Goal: Information Seeking & Learning: Learn about a topic

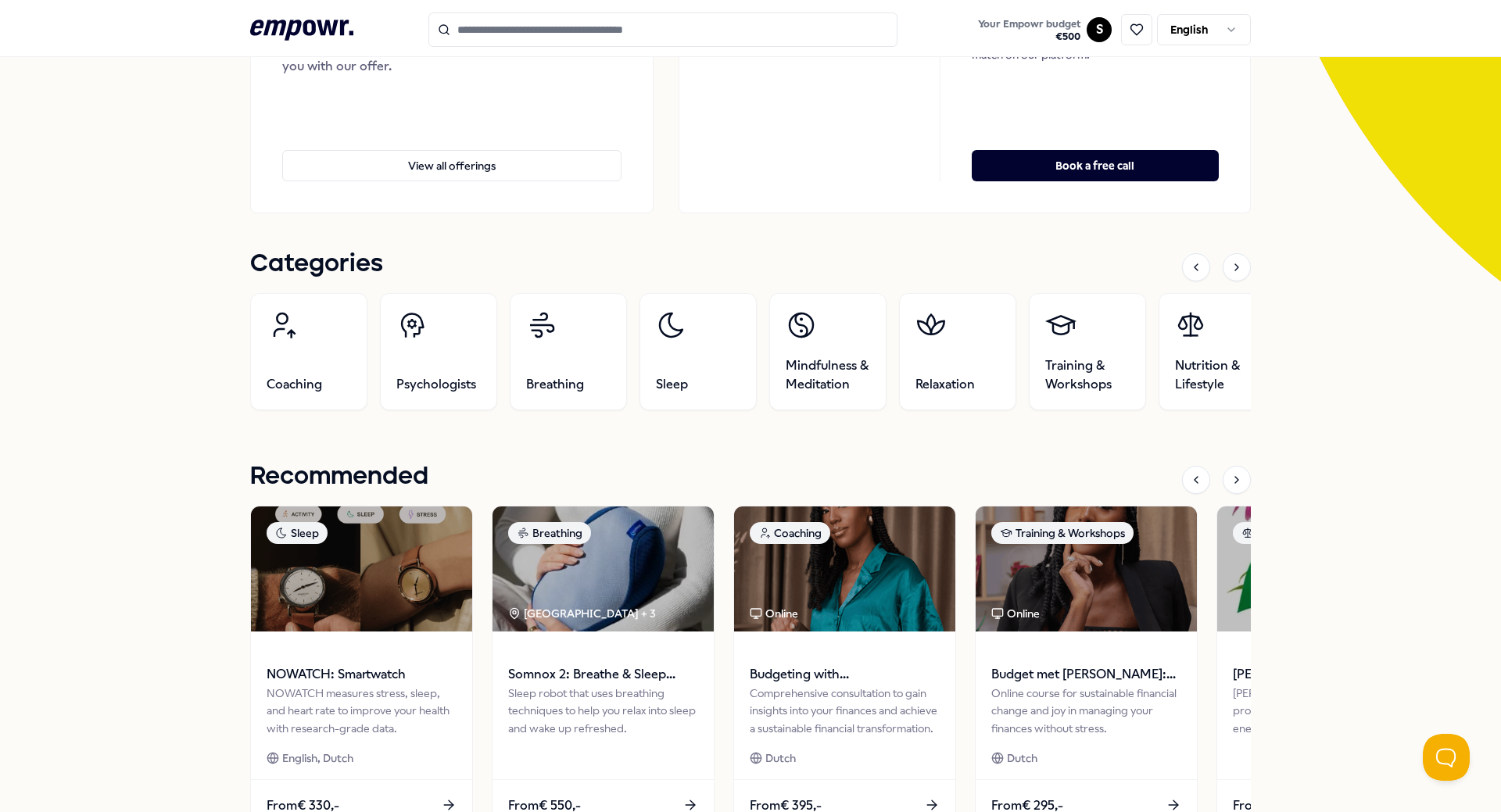
scroll to position [469, 0]
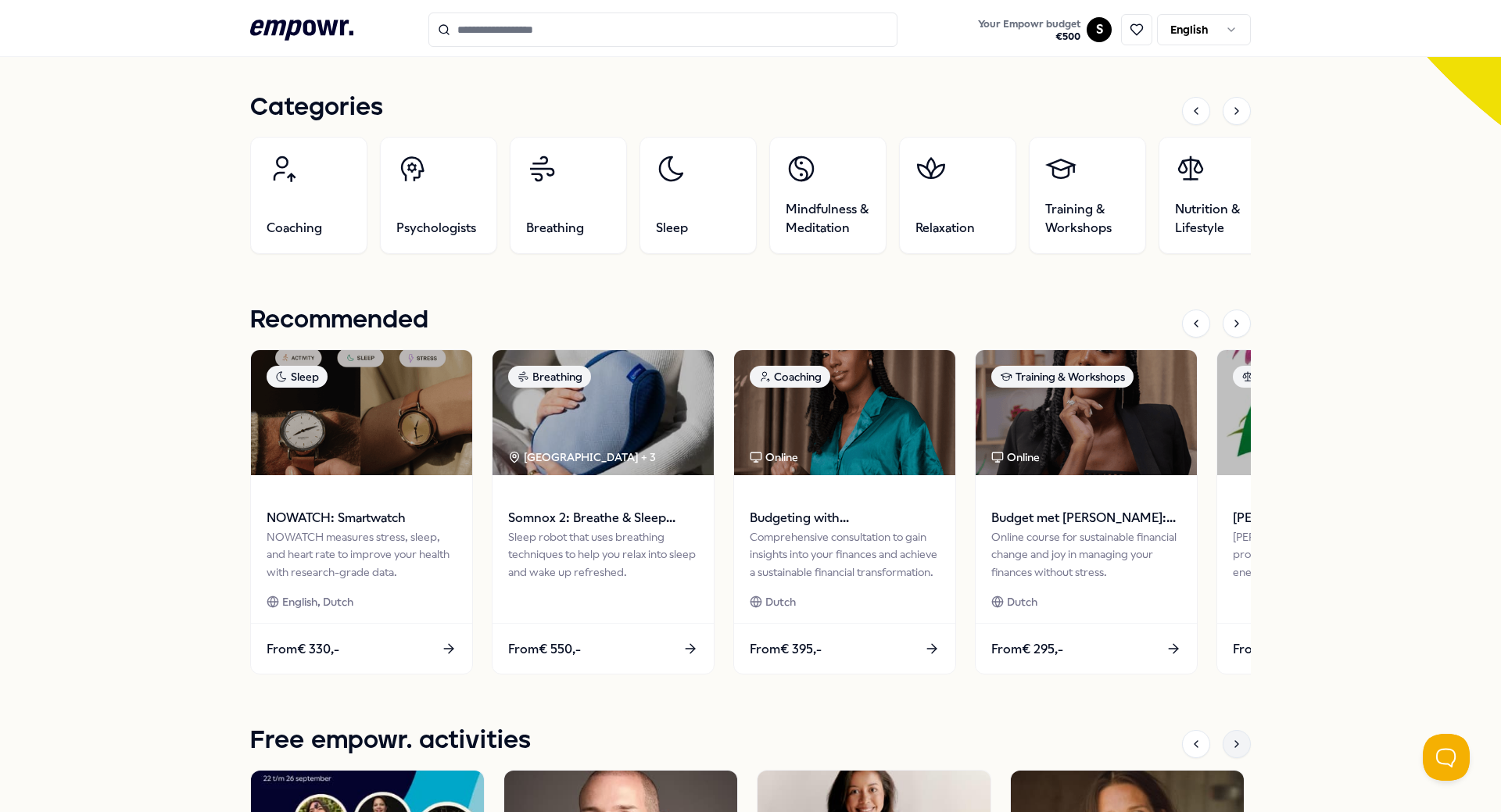
click at [1239, 747] on div at bounding box center [1237, 744] width 28 height 28
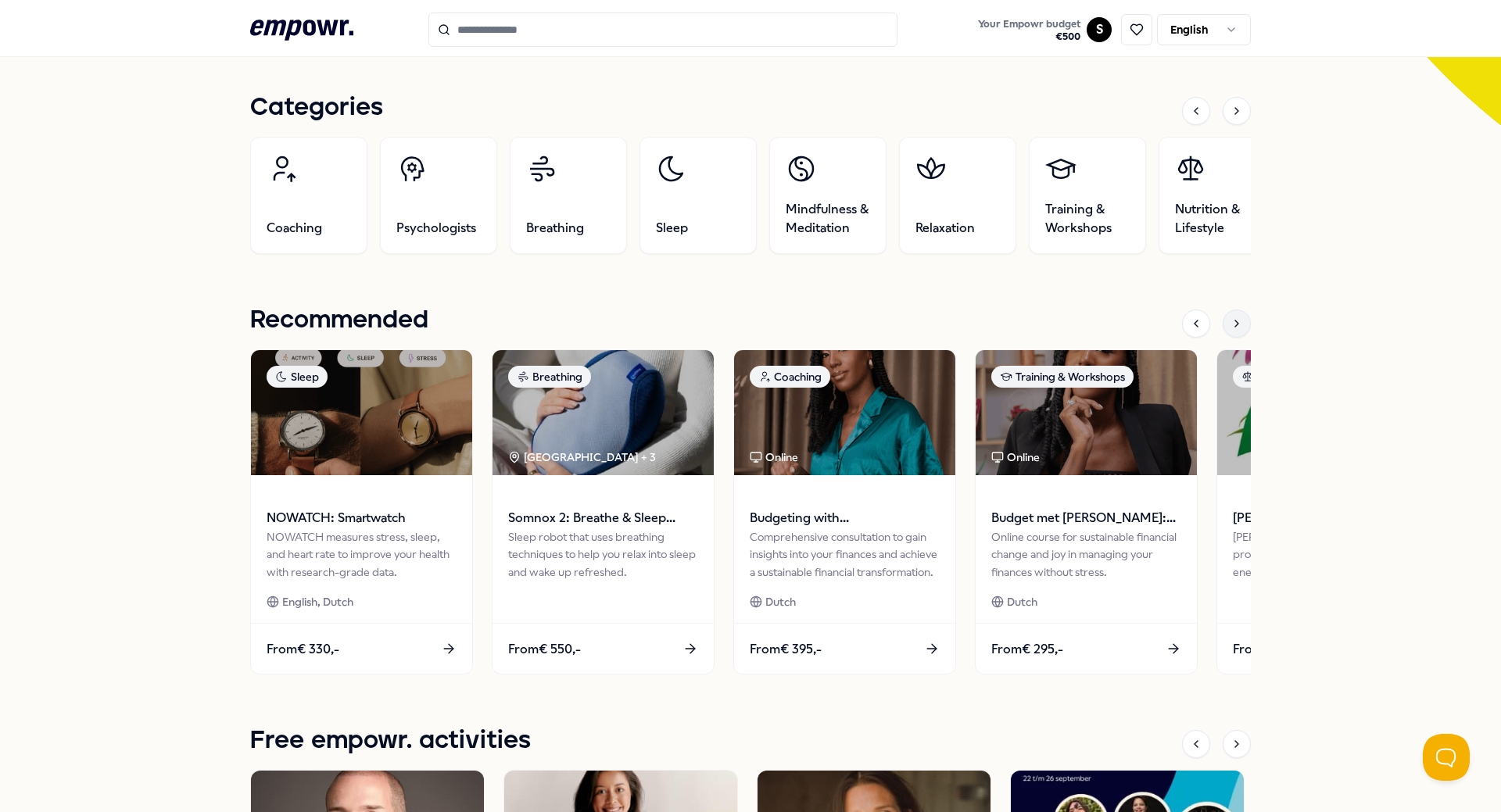
click at [1231, 324] on icon at bounding box center [1236, 323] width 12 height 12
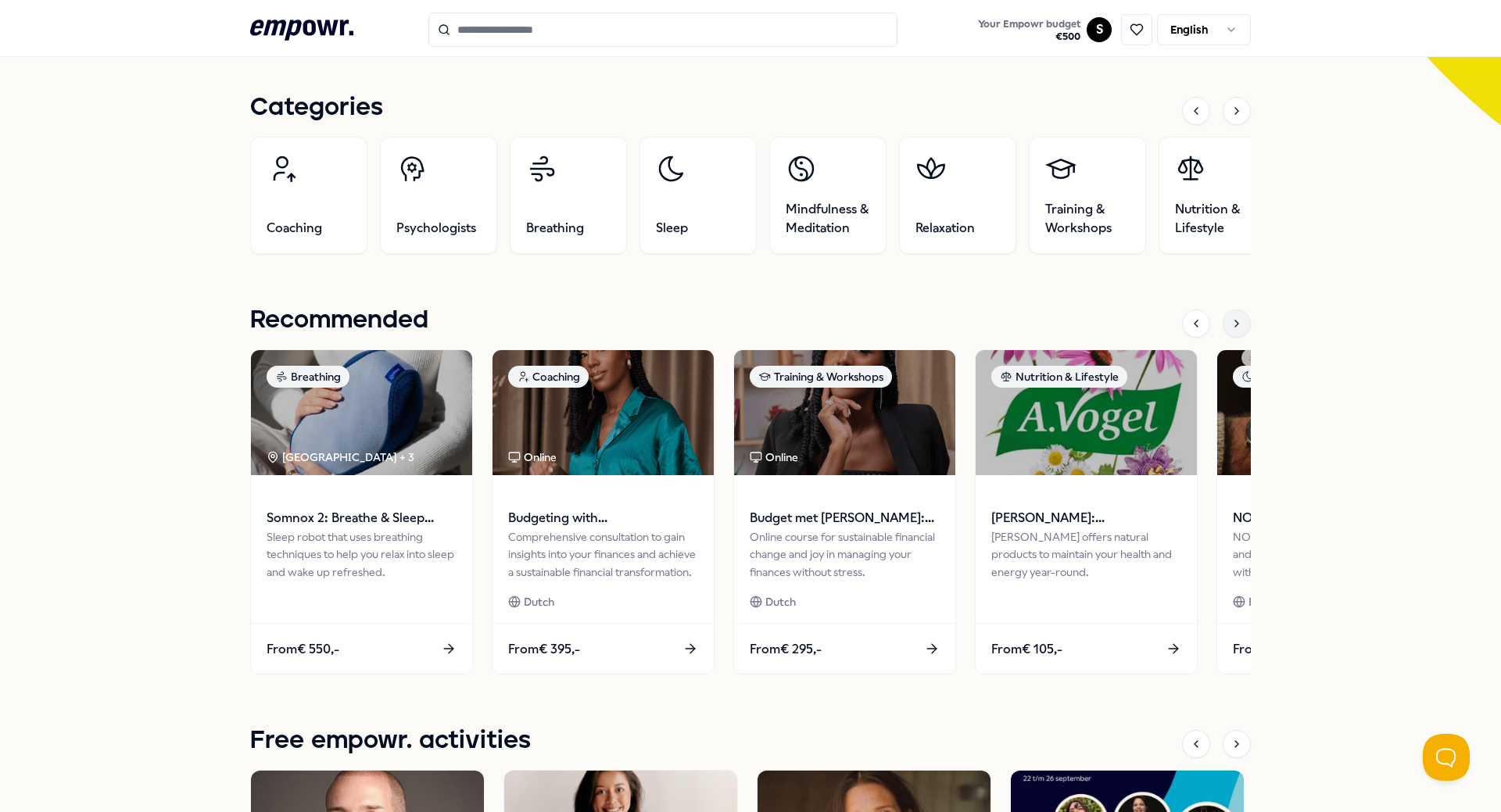
click at [1231, 324] on icon at bounding box center [1236, 323] width 12 height 12
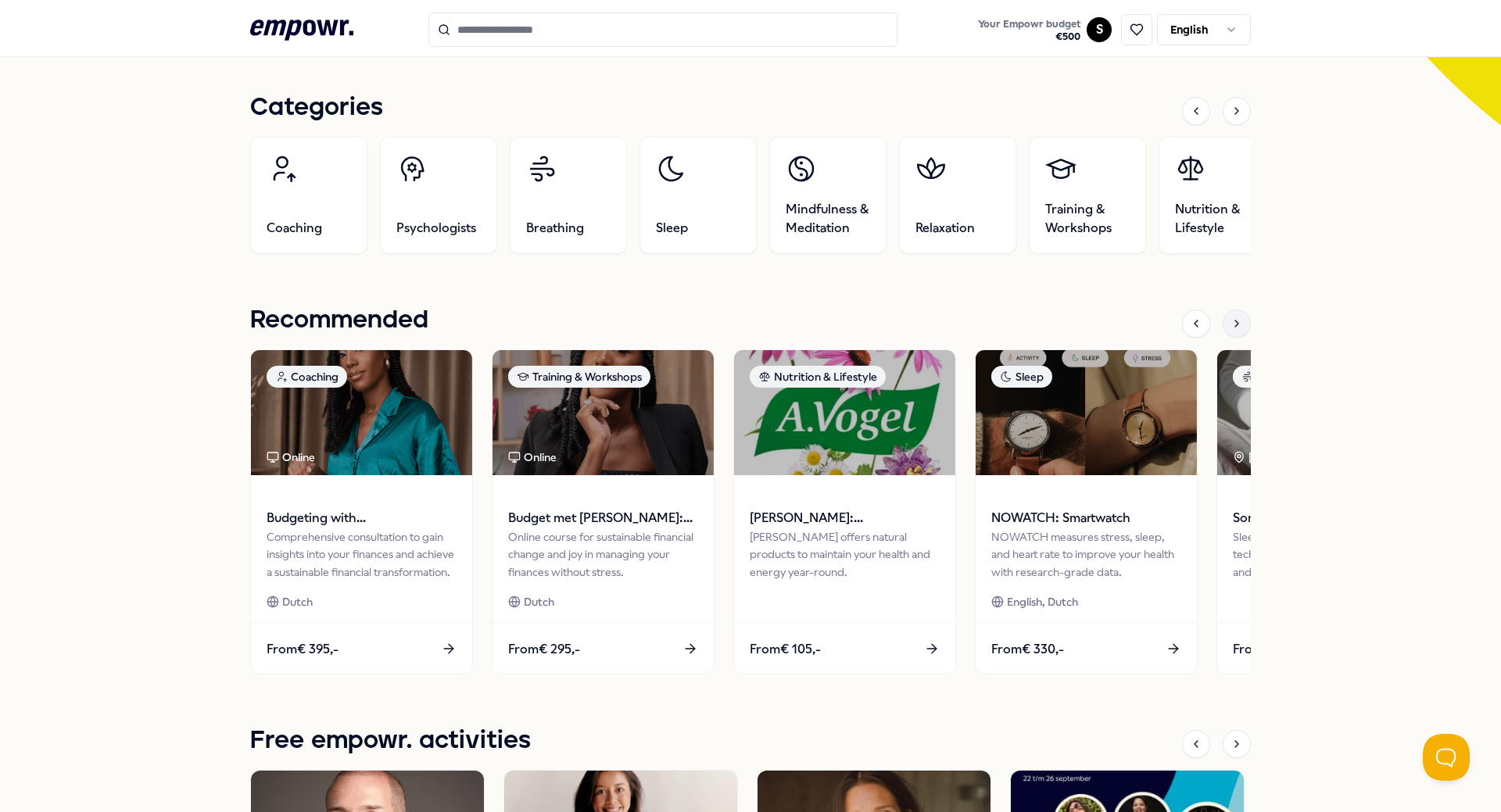
click at [1231, 324] on icon at bounding box center [1236, 323] width 12 height 12
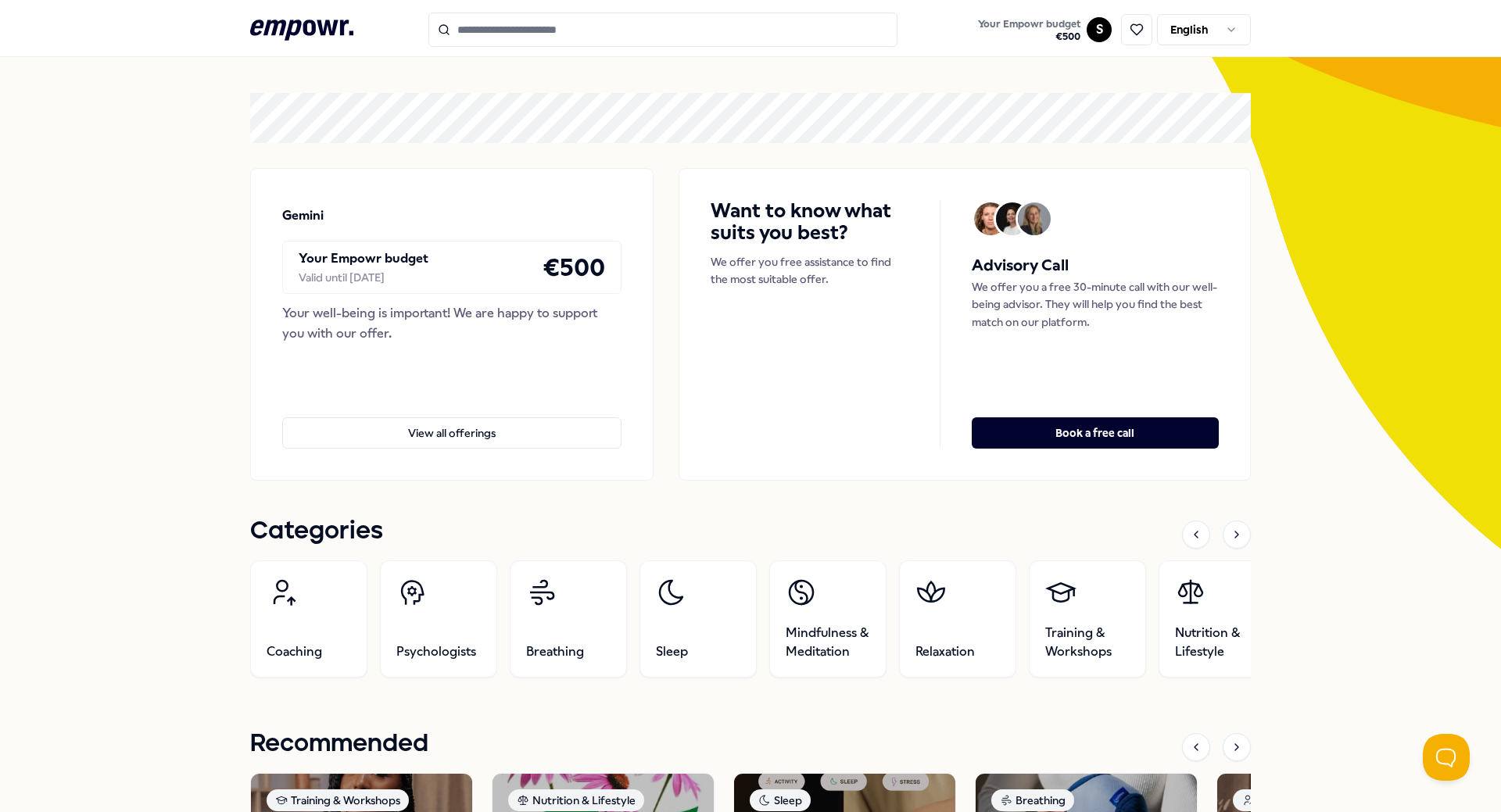
scroll to position [0, 0]
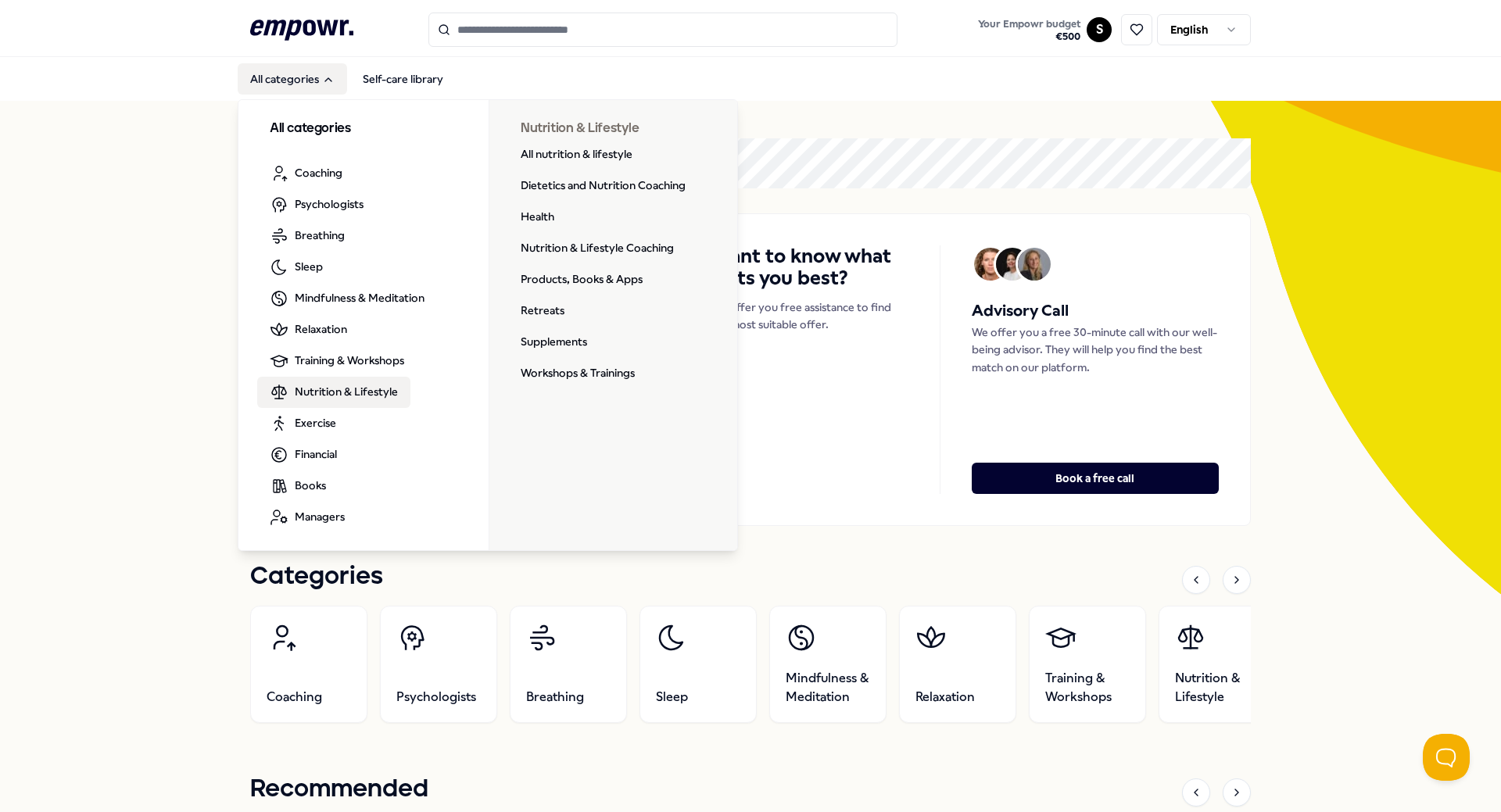
click at [371, 392] on span "Nutrition & Lifestyle" at bounding box center [346, 391] width 103 height 17
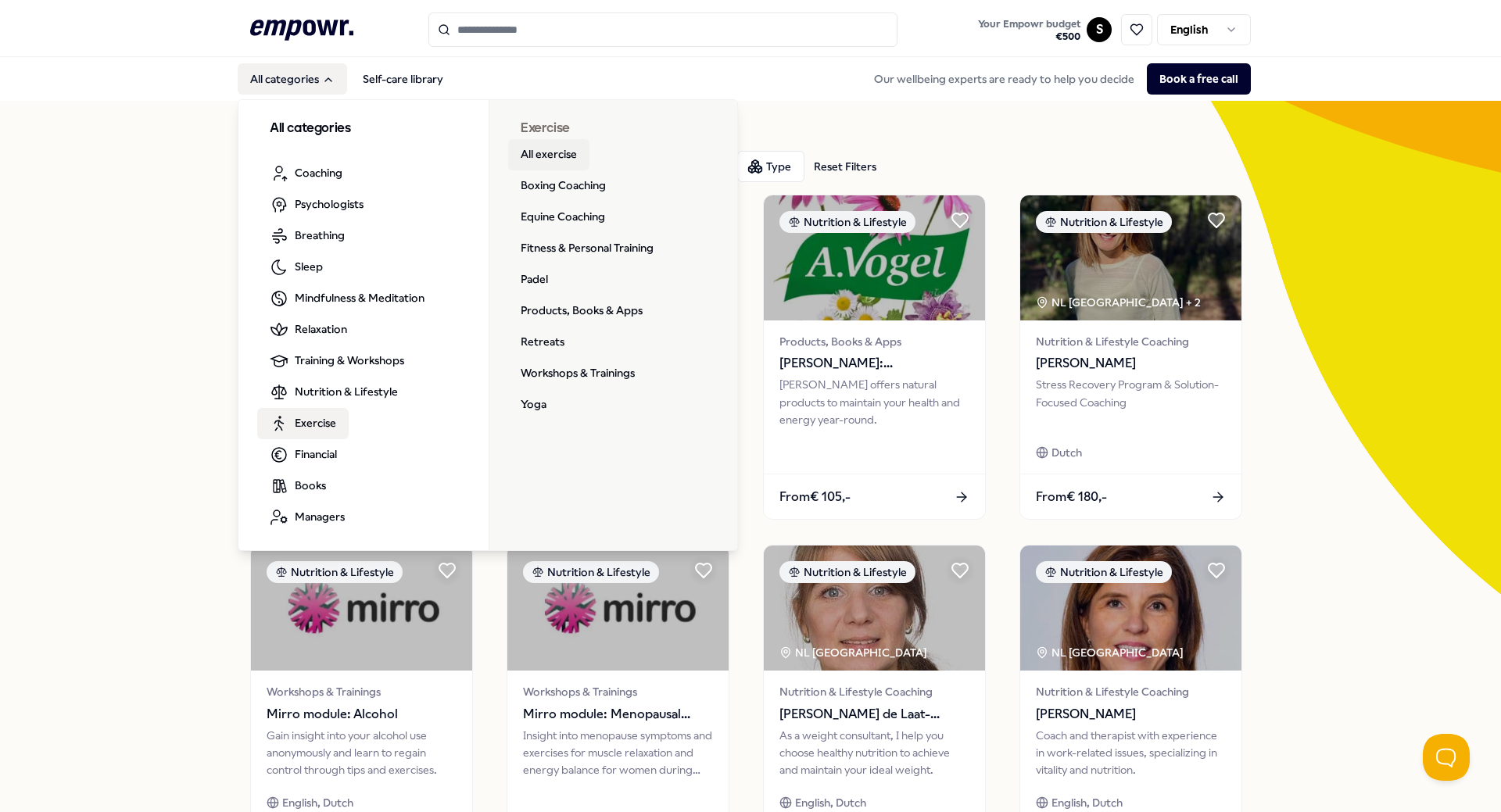
click at [556, 154] on link "All exercise" at bounding box center [549, 154] width 82 height 31
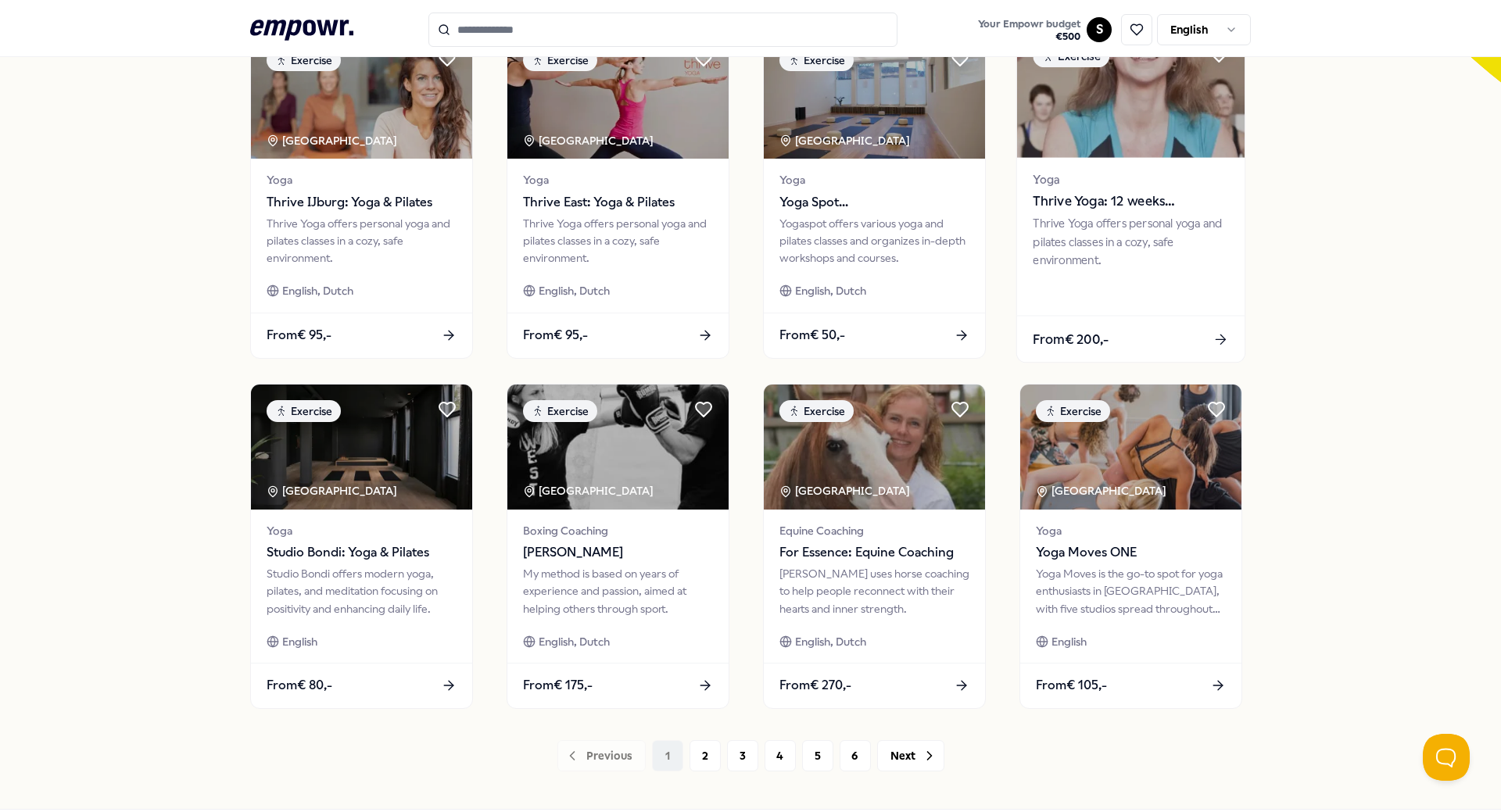
scroll to position [547, 0]
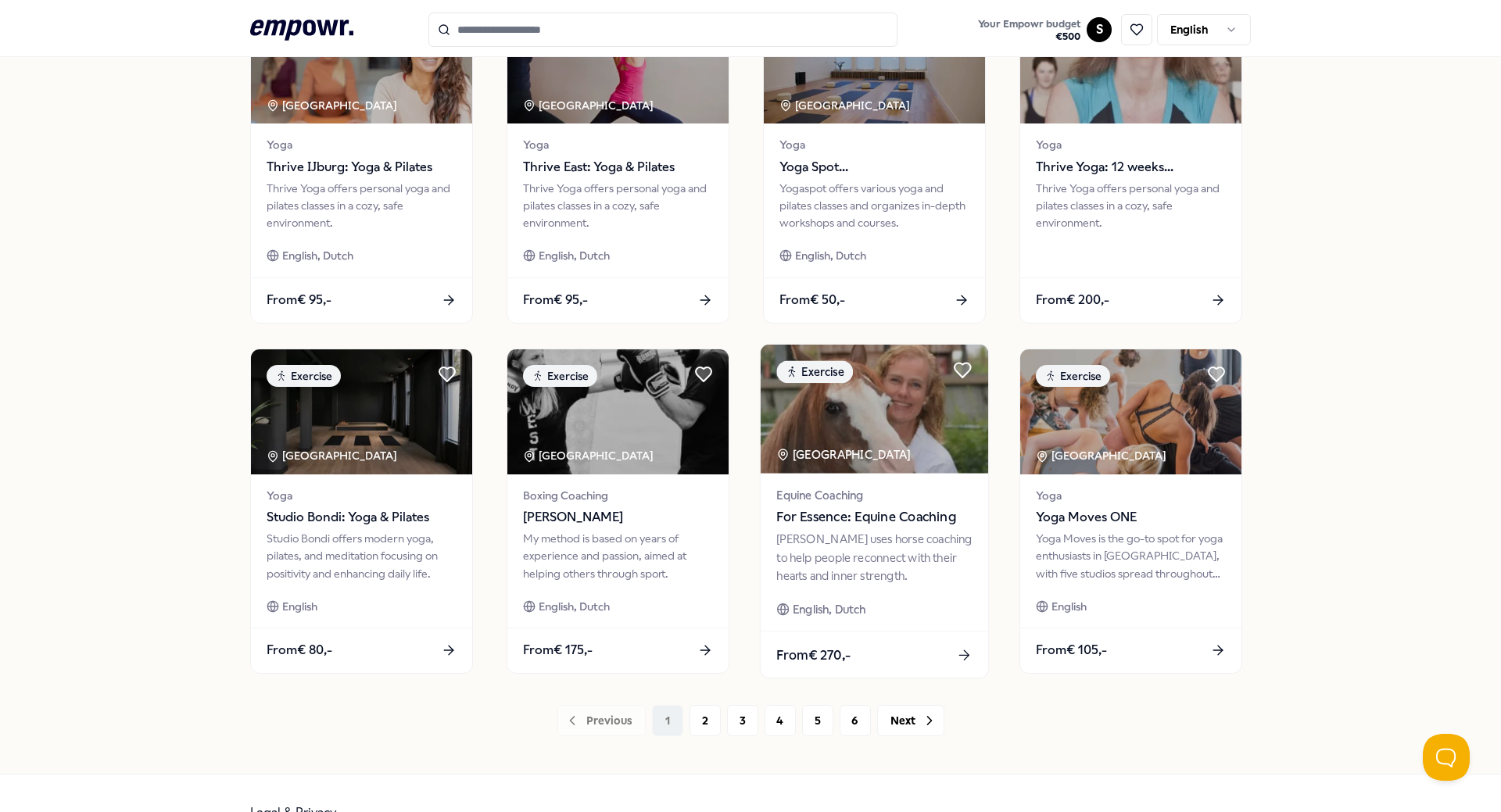
click at [916, 507] on span "For Essence: Equine Coaching" at bounding box center [873, 517] width 195 height 20
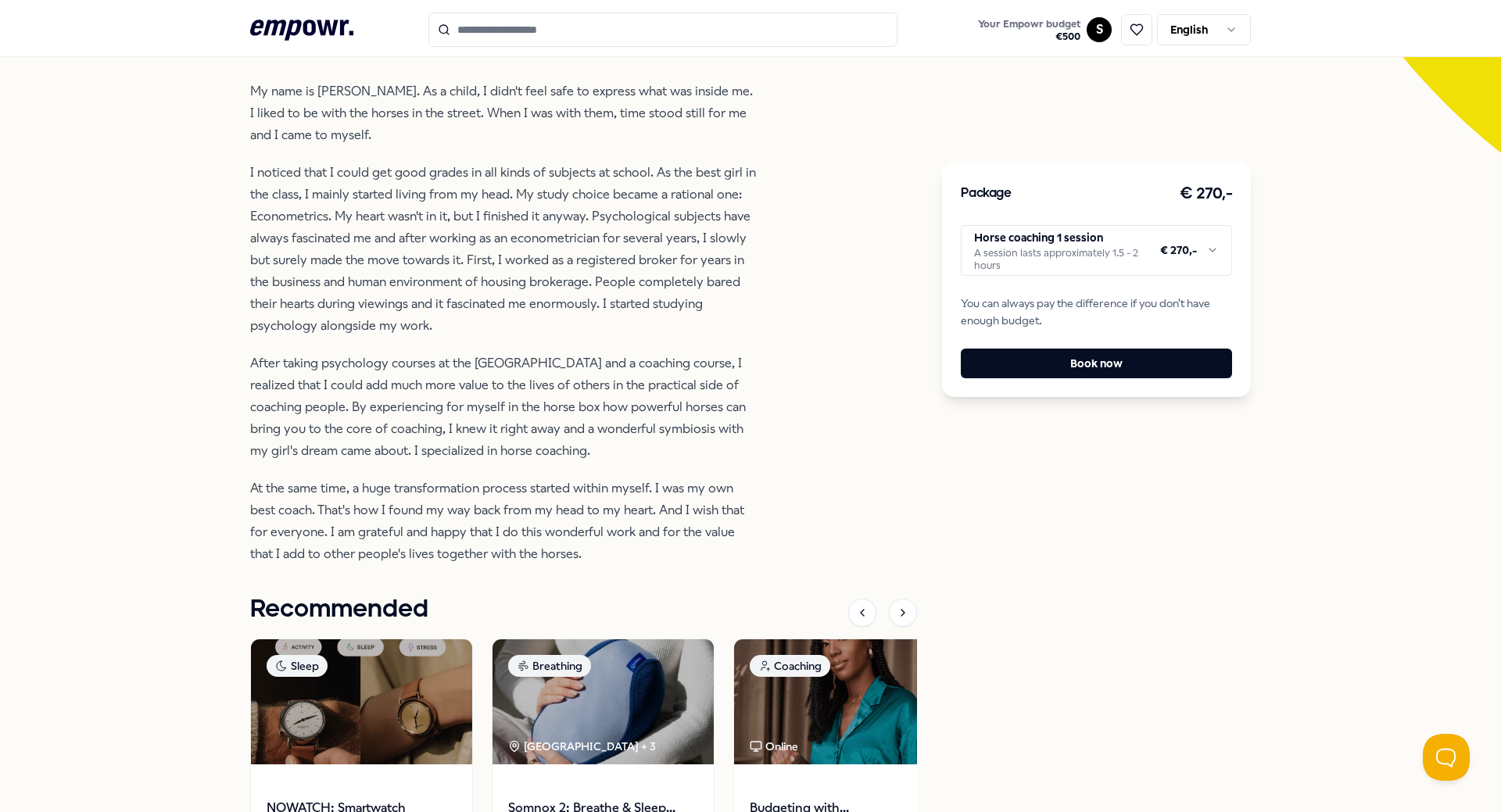
scroll to position [469, 0]
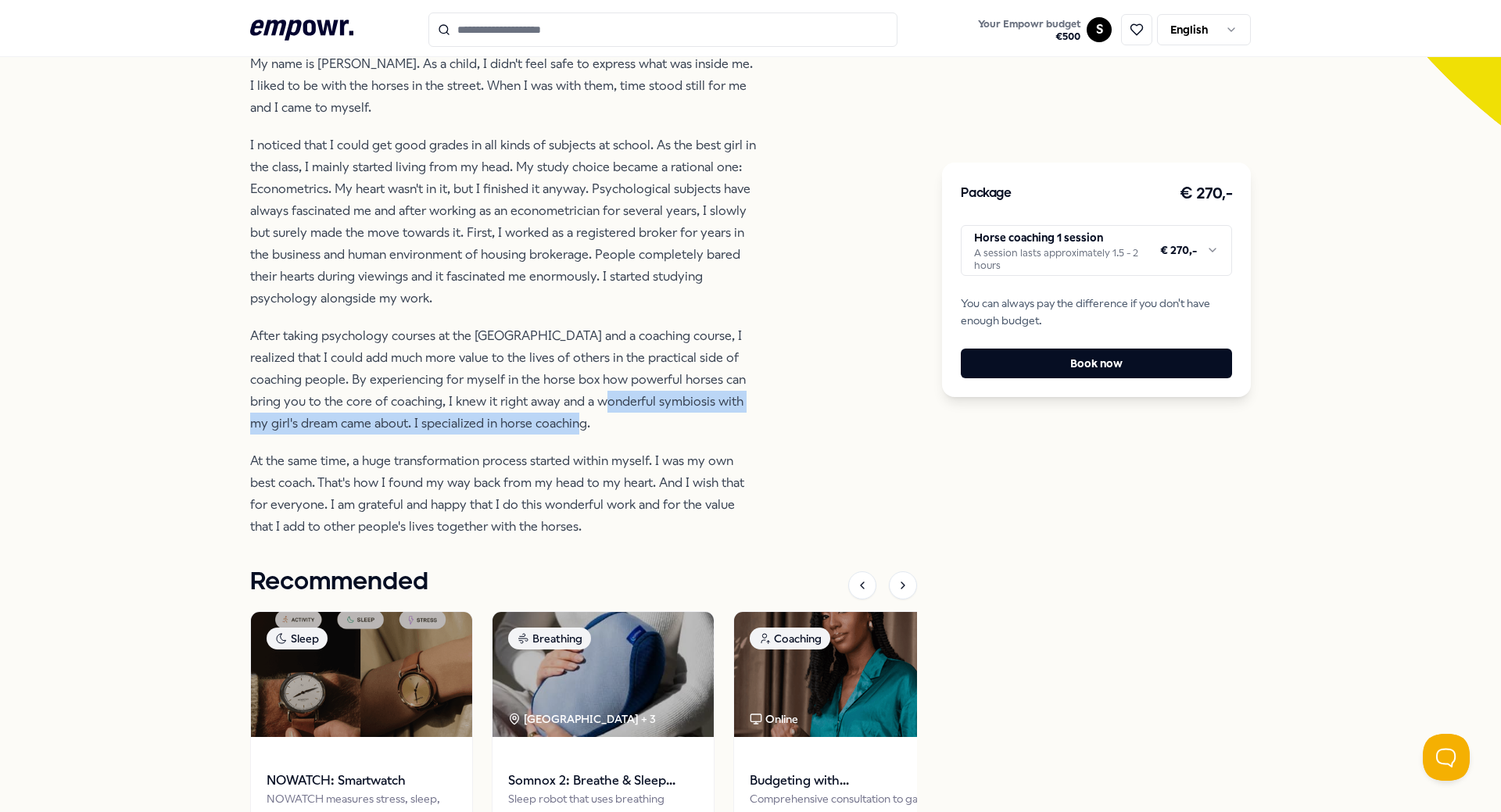
drag, startPoint x: 560, startPoint y: 423, endPoint x: 625, endPoint y: 442, distance: 67.7
click at [625, 435] on p "After taking psychology courses at the [GEOGRAPHIC_DATA] and a coaching course,…" at bounding box center [504, 380] width 508 height 109
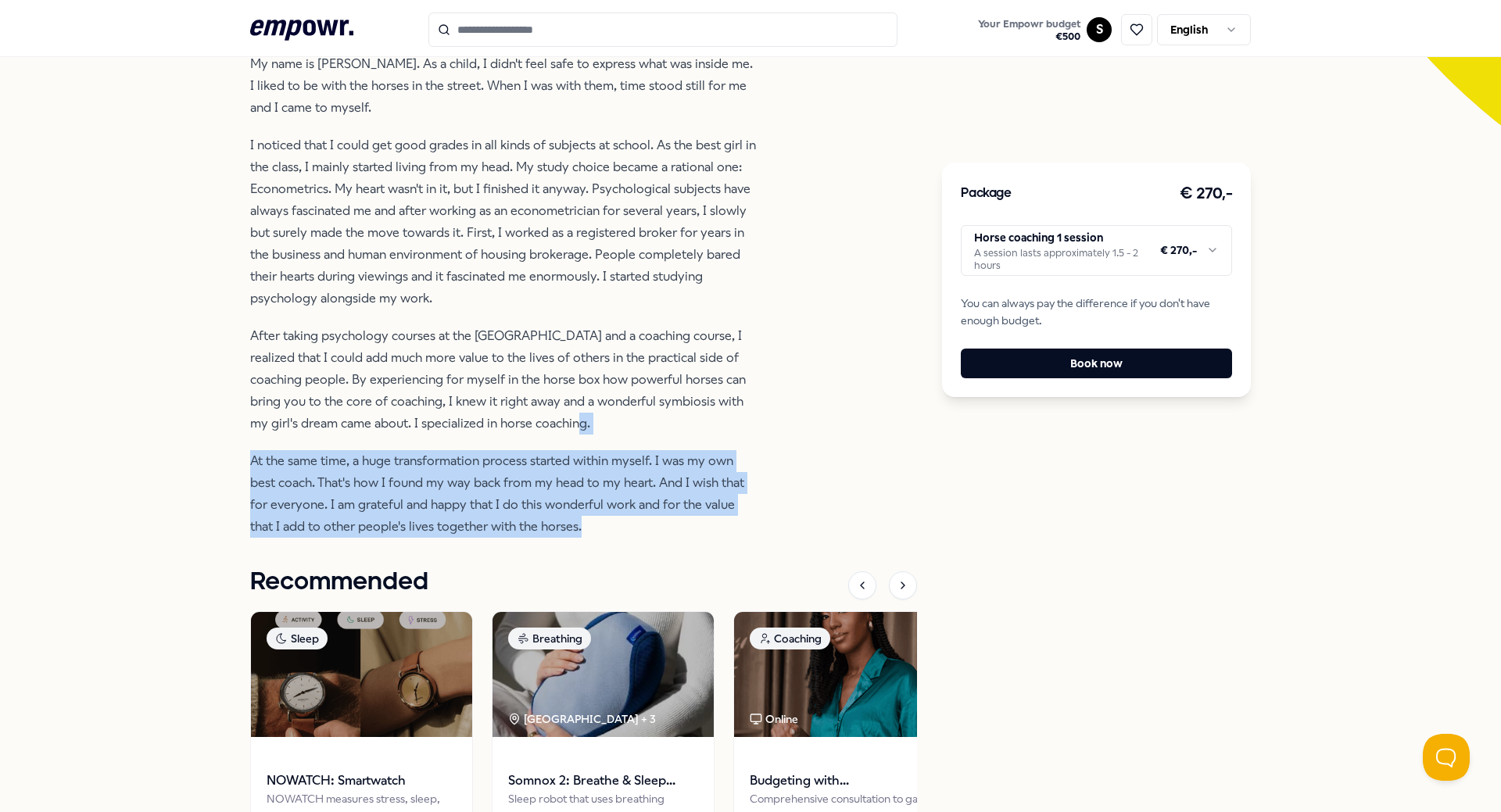
drag, startPoint x: 610, startPoint y: 439, endPoint x: 746, endPoint y: 540, distance: 169.4
click at [746, 538] on div "My name is [PERSON_NAME]. As a child, I didn't feel safe to express what was in…" at bounding box center [504, 295] width 508 height 484
click at [747, 538] on p "At the same time, a huge transformation process started within myself. I was my…" at bounding box center [504, 493] width 508 height 87
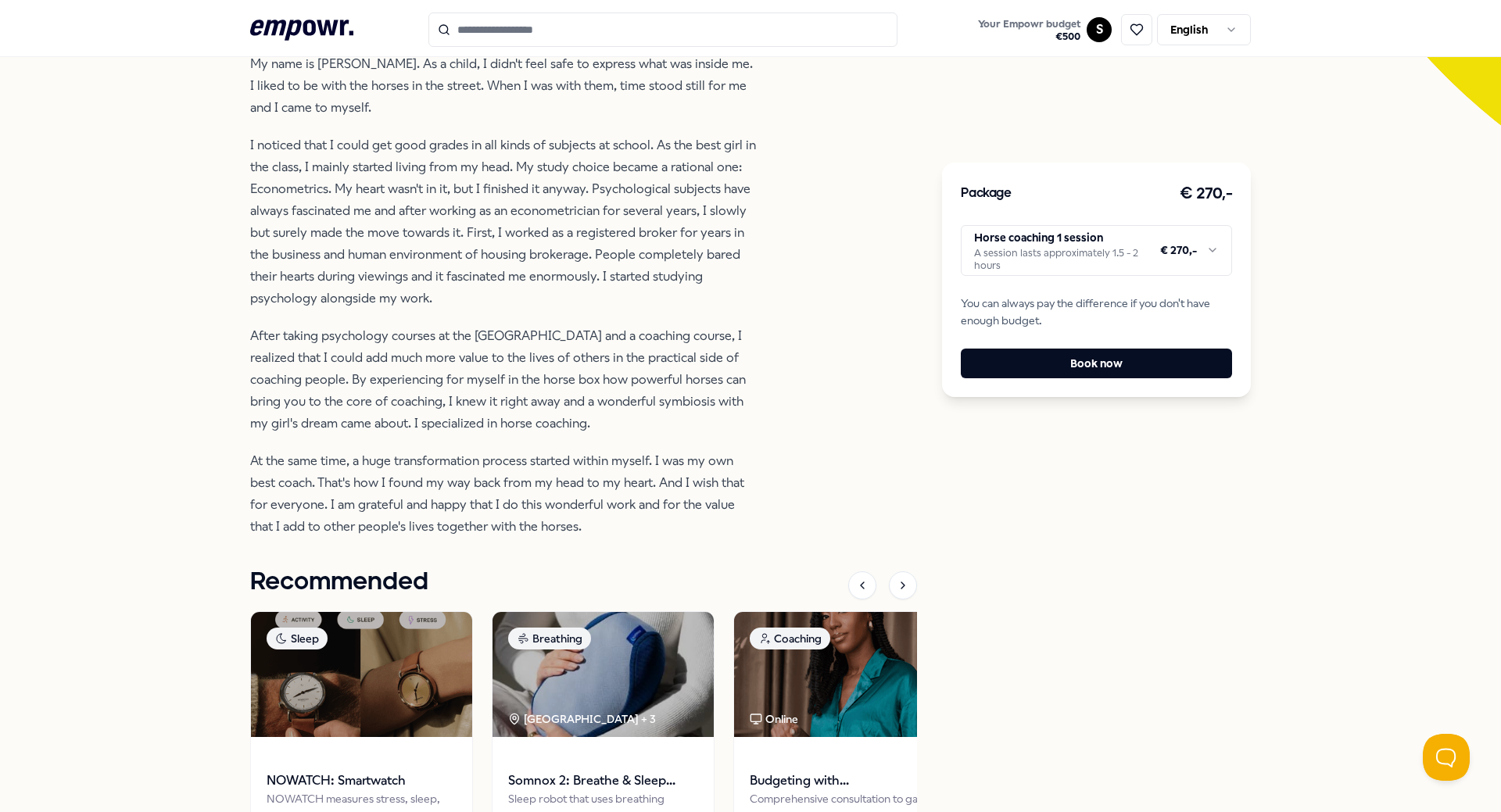
drag, startPoint x: 759, startPoint y: 536, endPoint x: 880, endPoint y: 529, distance: 121.2
click at [880, 529] on div "For Essence Coaching For Essence: Equine Coaching [PERSON_NAME] uses horse coac…" at bounding box center [583, 331] width 667 height 1244
click at [882, 528] on div "For Essence Coaching For Essence: Equine Coaching [PERSON_NAME] uses horse coac…" at bounding box center [583, 331] width 667 height 1244
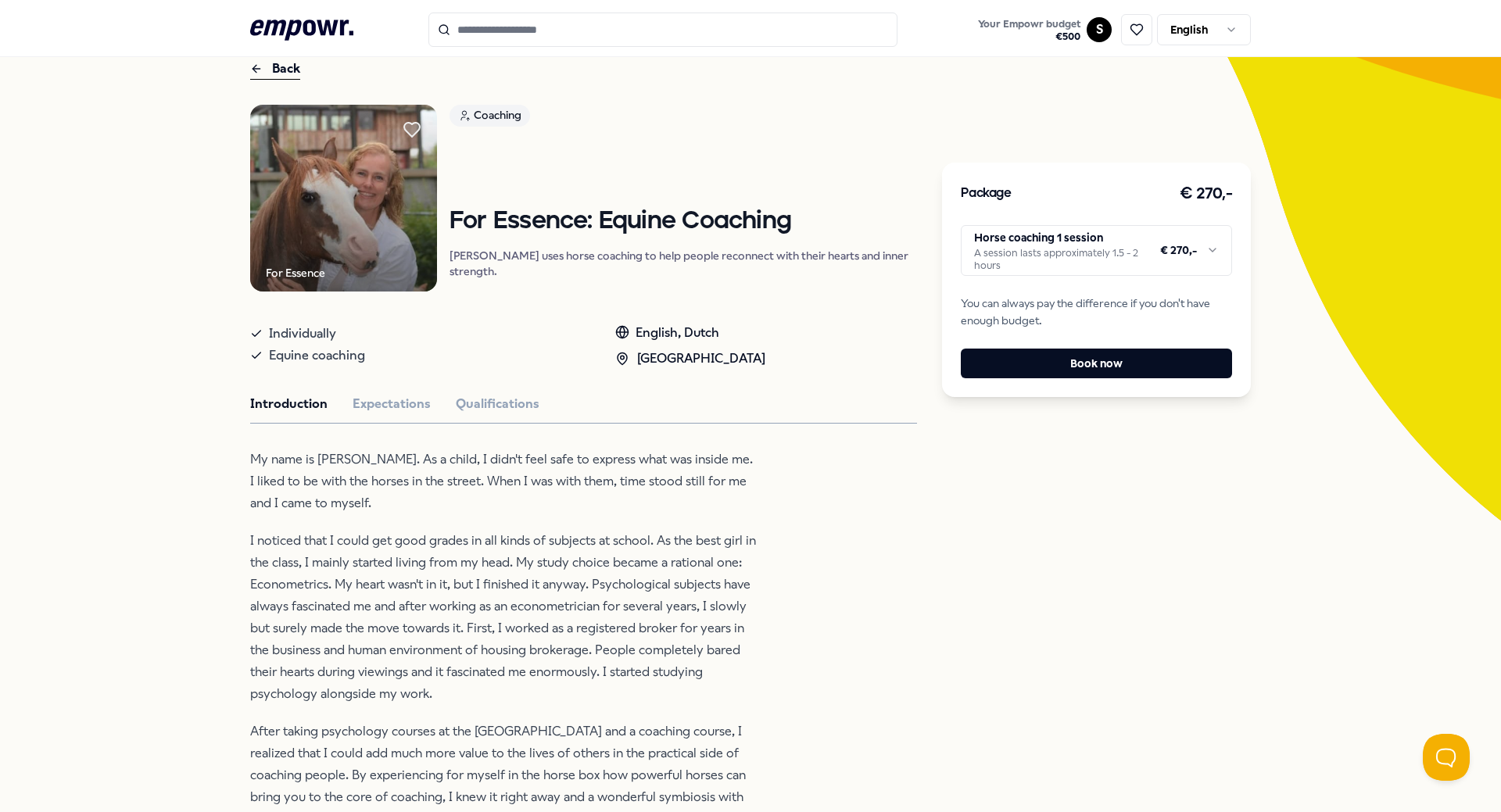
scroll to position [0, 0]
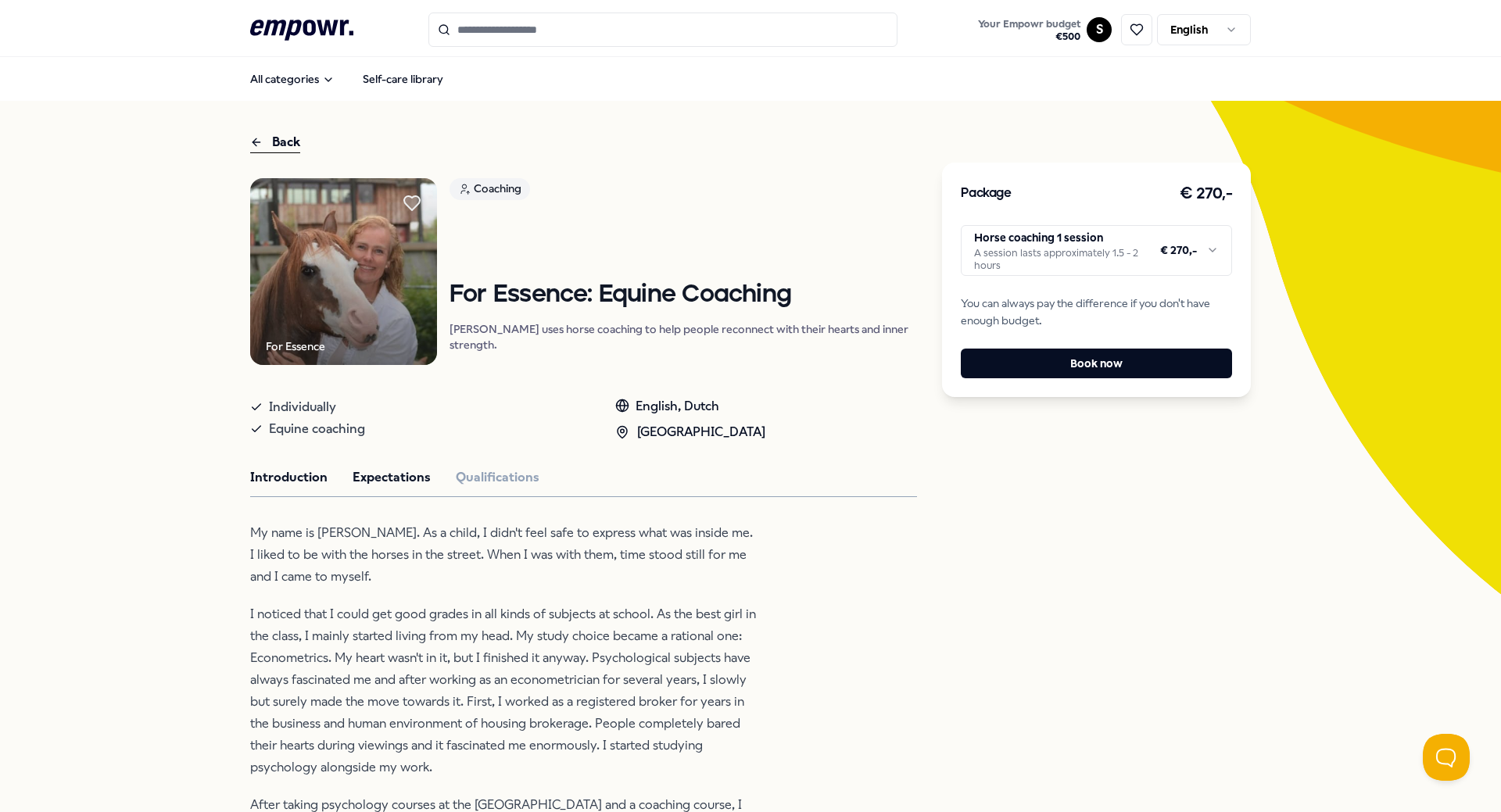
click at [369, 488] on button "Expectations" at bounding box center [392, 477] width 78 height 20
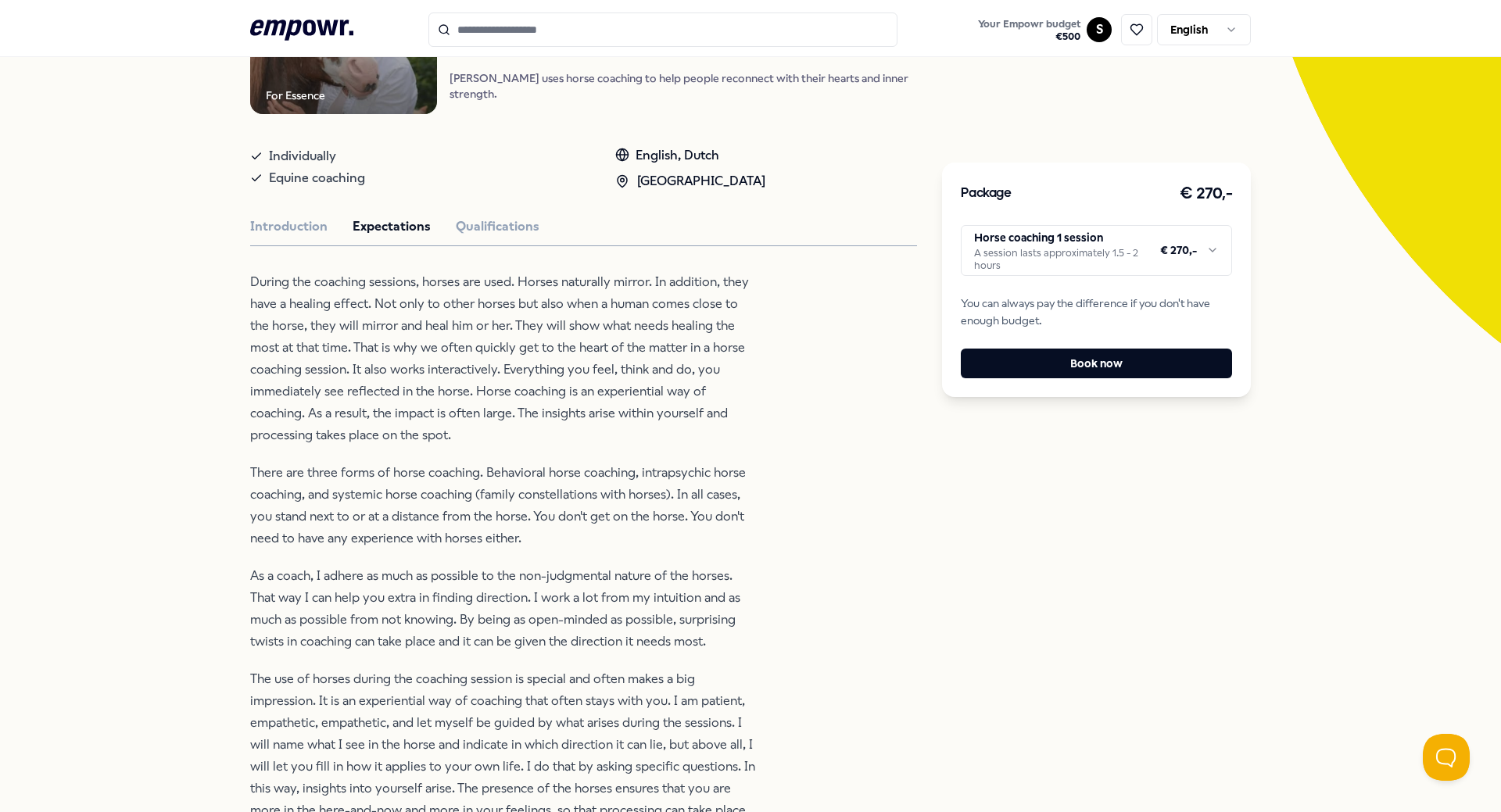
scroll to position [313, 0]
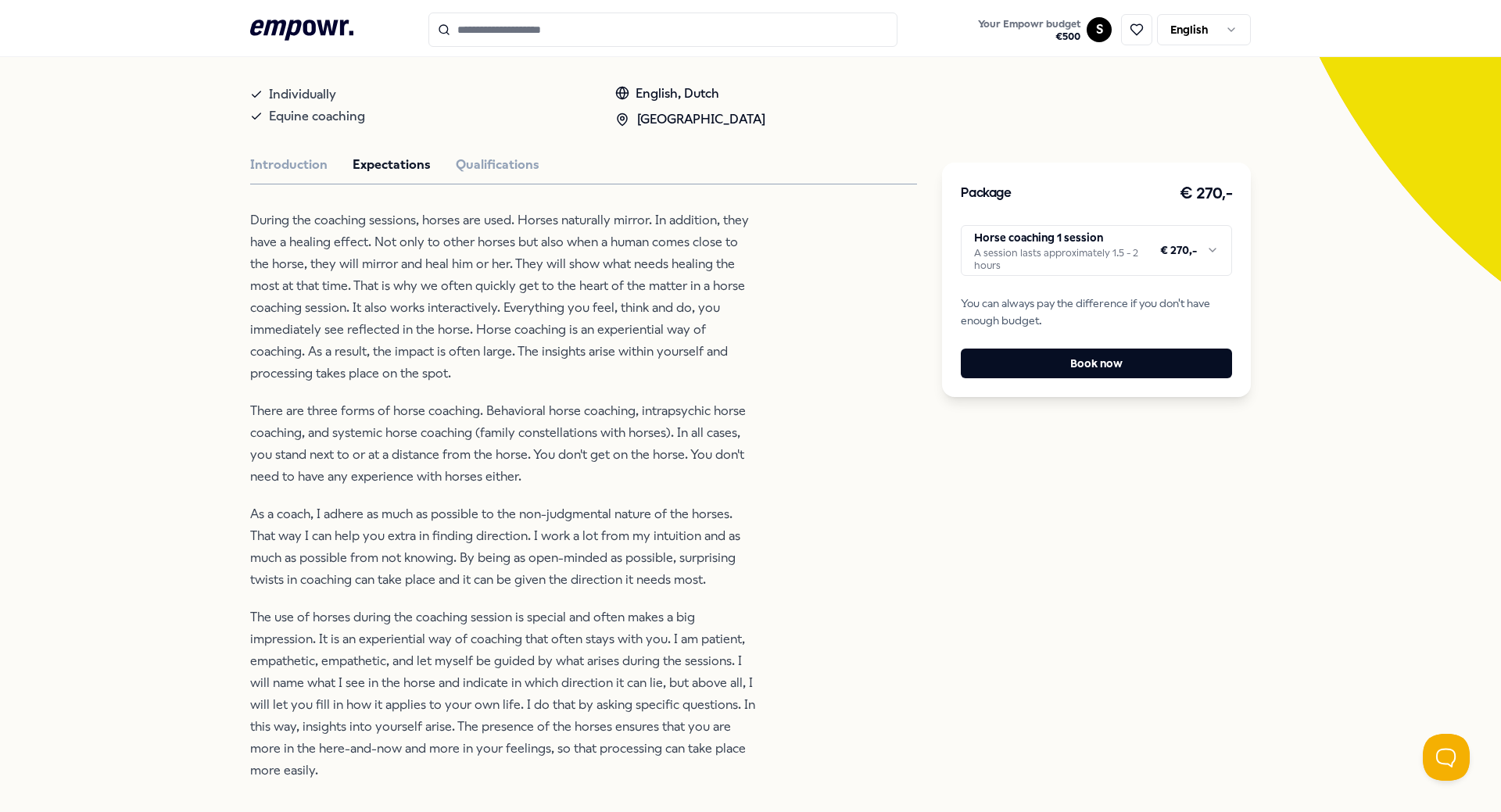
drag, startPoint x: 848, startPoint y: 418, endPoint x: 621, endPoint y: 394, distance: 228.3
click at [621, 385] on p "During the coaching sessions, horses are used. Horses naturally mirror. In addi…" at bounding box center [504, 297] width 508 height 175
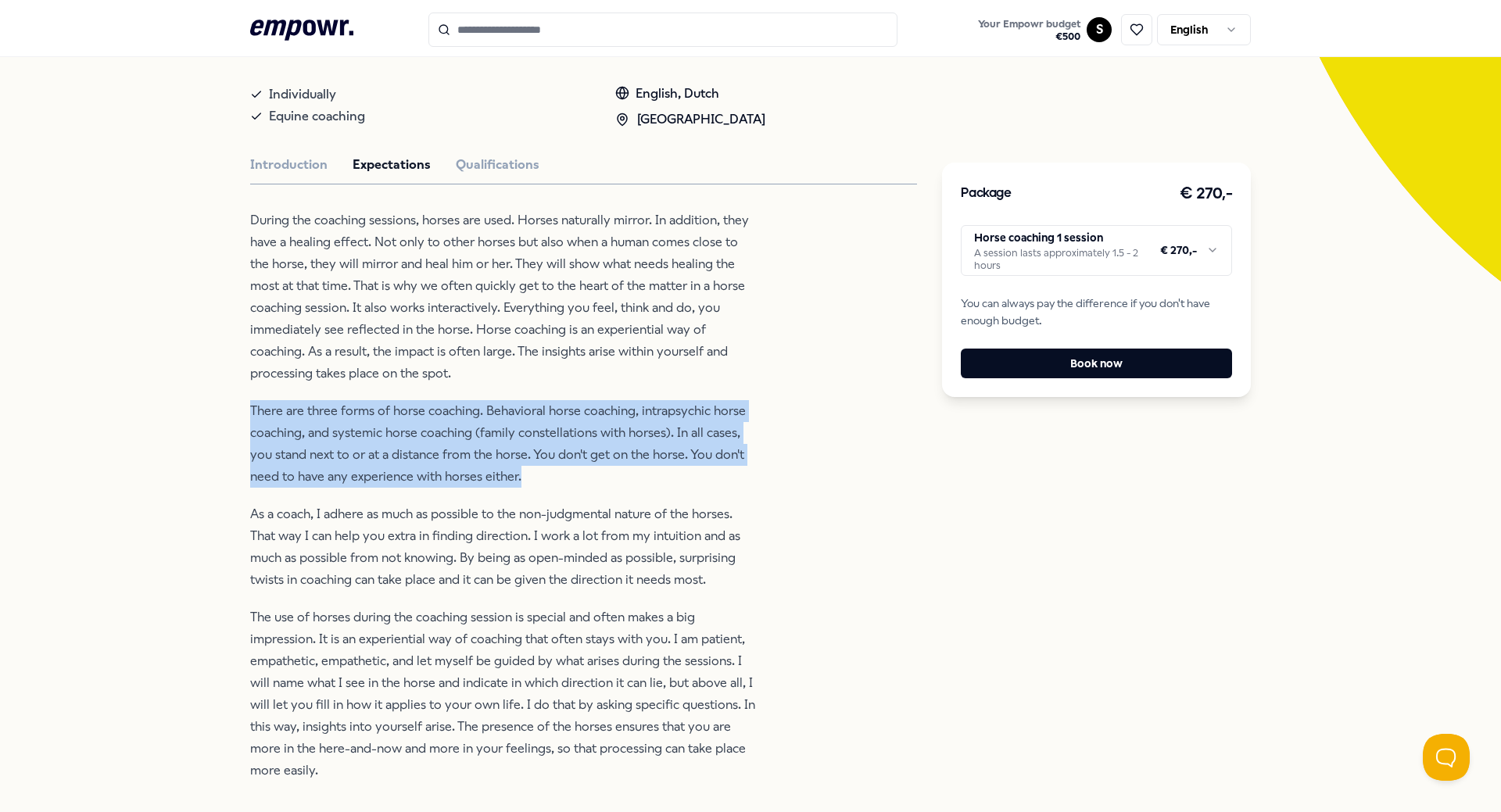
drag, startPoint x: 239, startPoint y: 425, endPoint x: 603, endPoint y: 493, distance: 370.3
click at [603, 493] on div "Back For Essence Coaching For Essence: Equine Coaching [PERSON_NAME] uses horse…" at bounding box center [750, 508] width 1501 height 1440
click at [425, 465] on p "There are three forms of horse coaching. Behavioral horse coaching, intrapsychi…" at bounding box center [504, 444] width 508 height 87
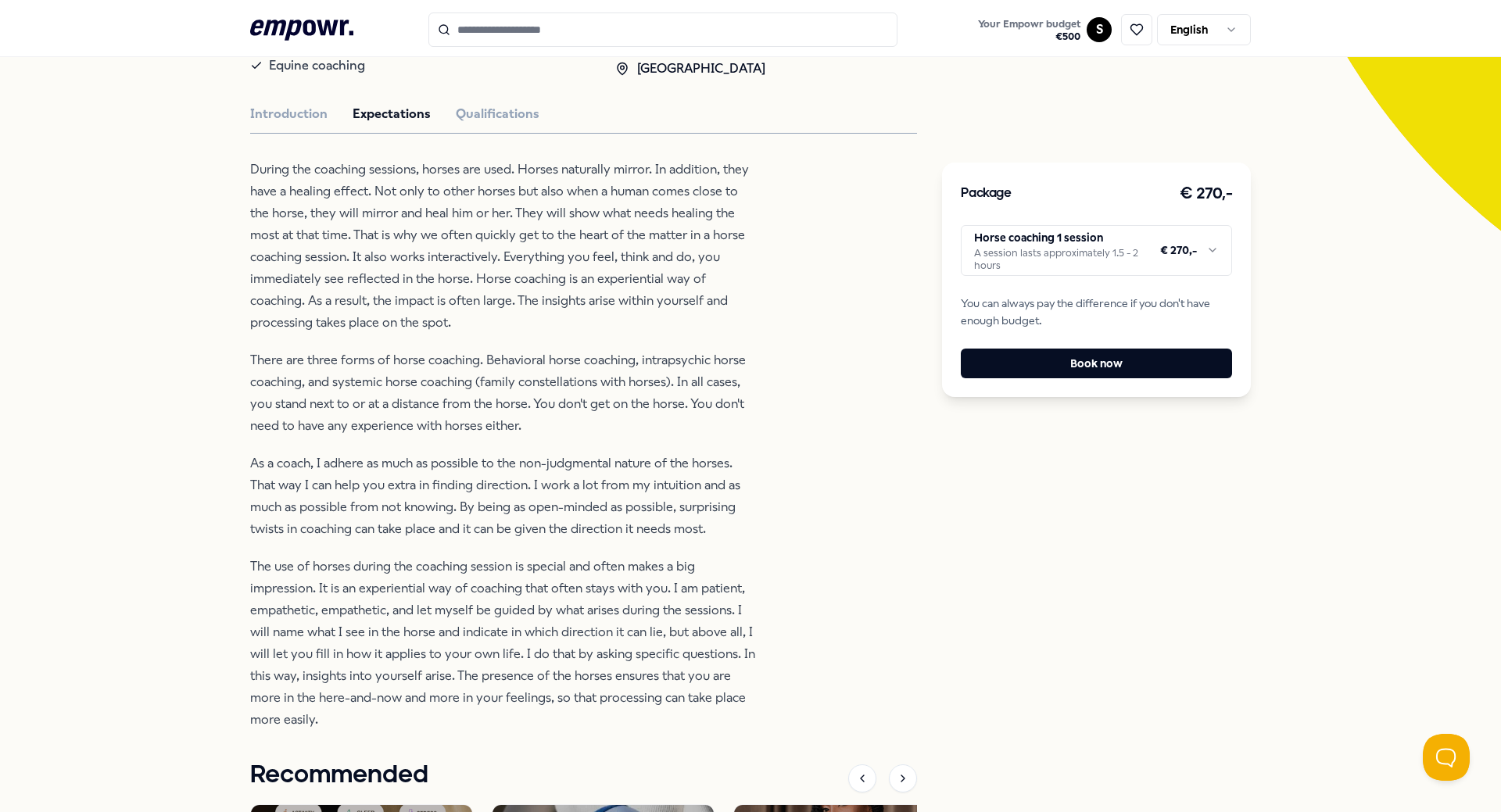
scroll to position [390, 0]
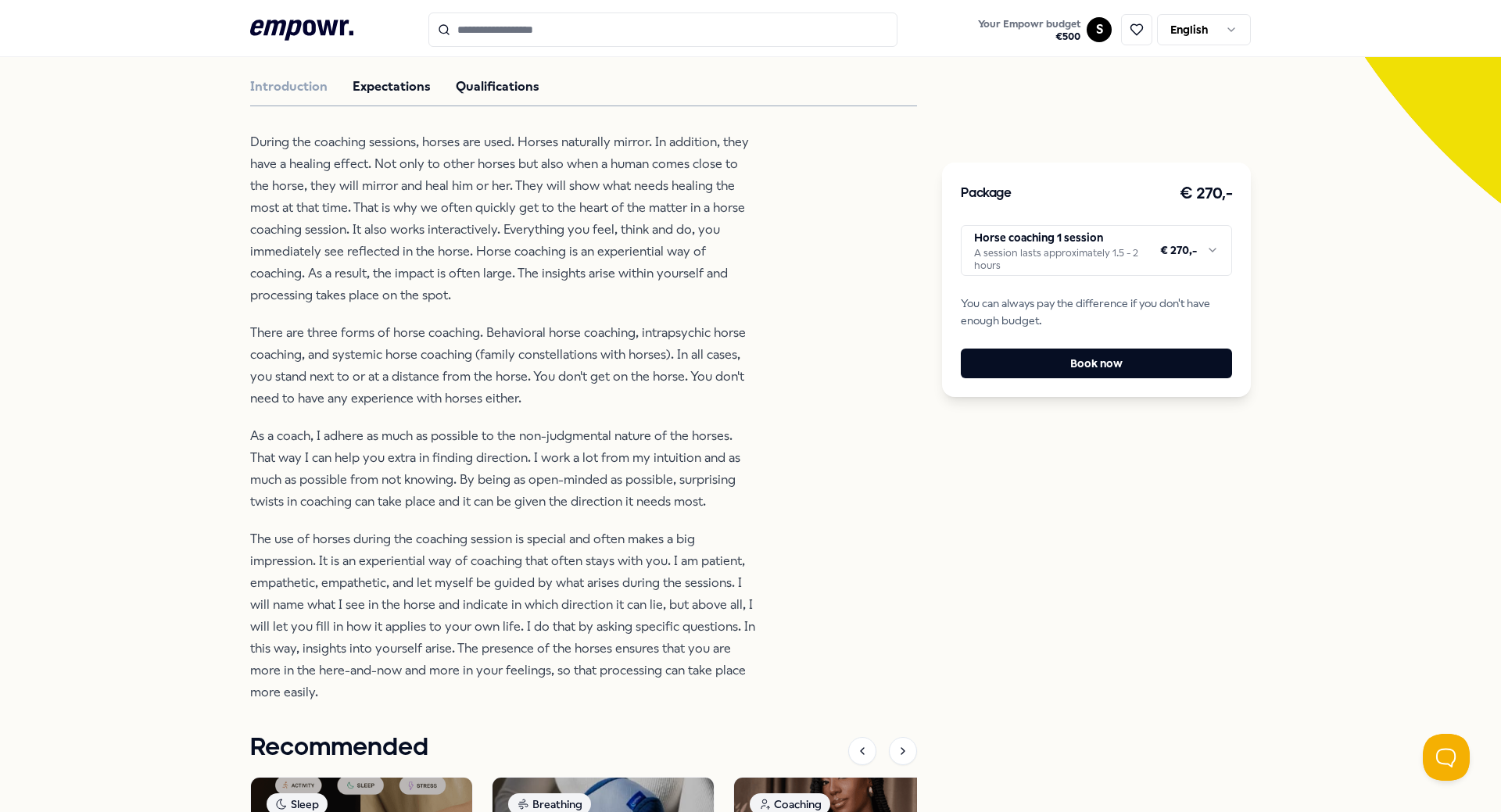
click at [500, 97] on button "Qualifications" at bounding box center [498, 87] width 83 height 20
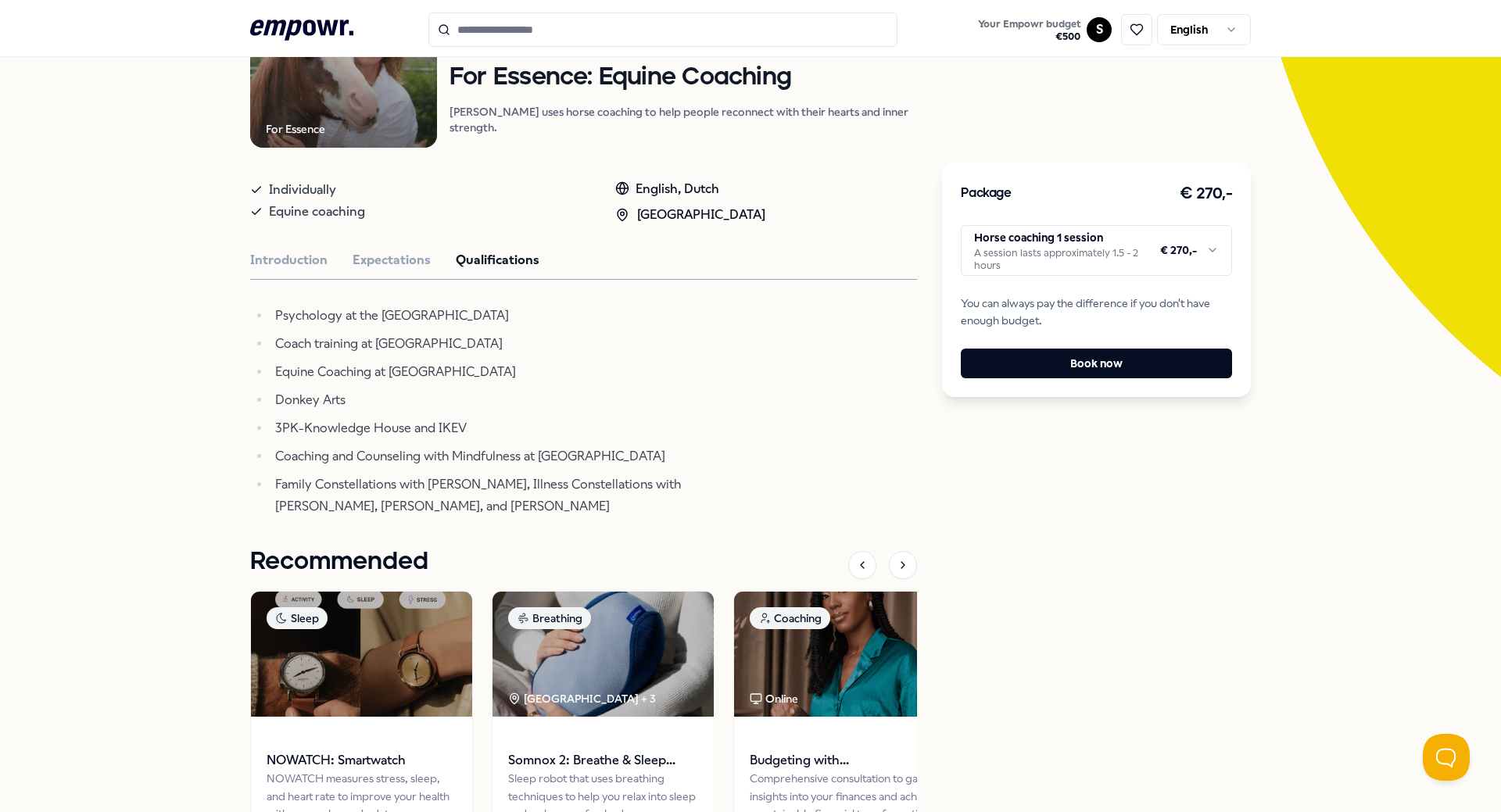
scroll to position [0, 0]
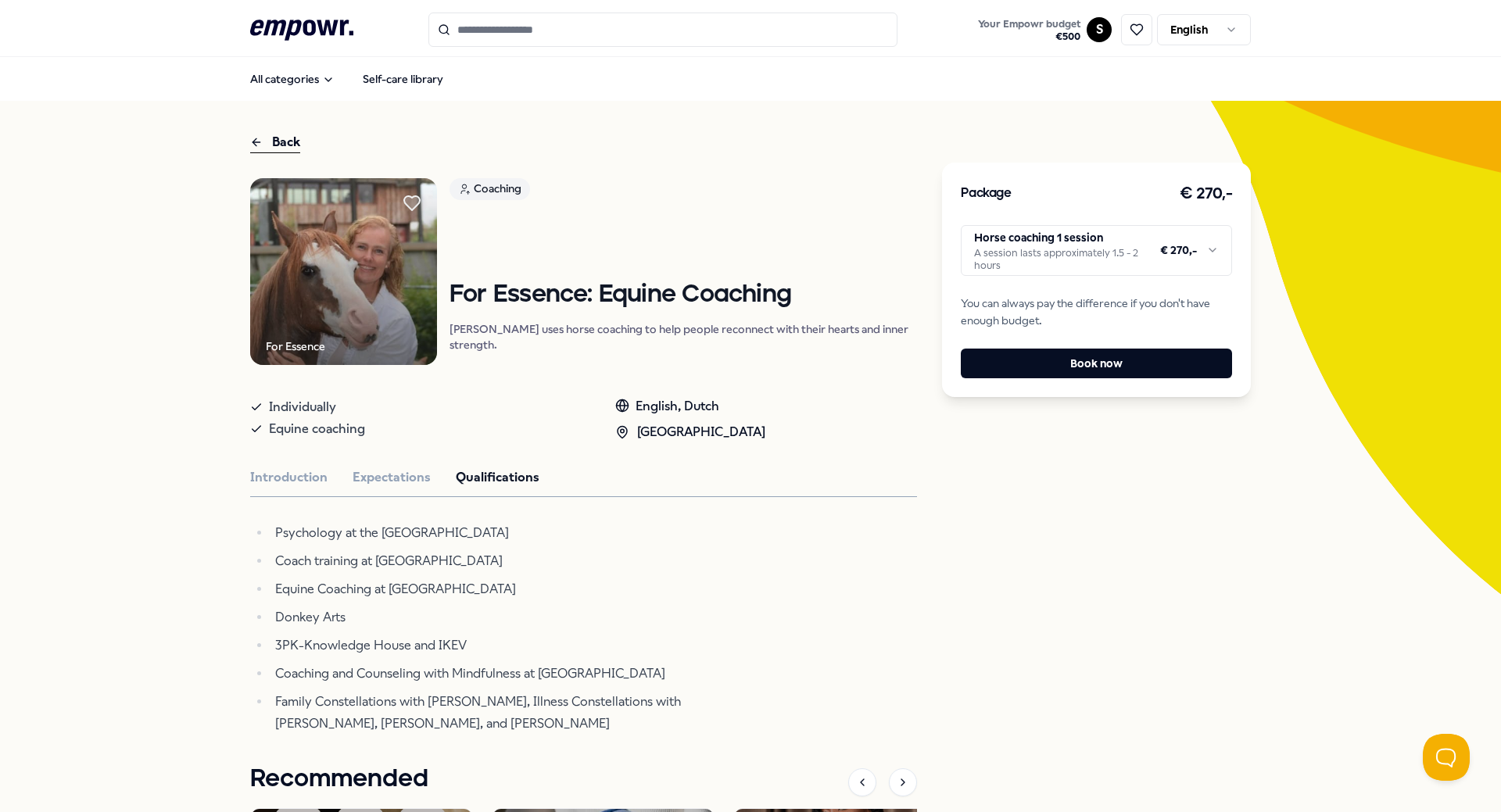
click at [265, 141] on div "Back" at bounding box center [275, 143] width 50 height 21
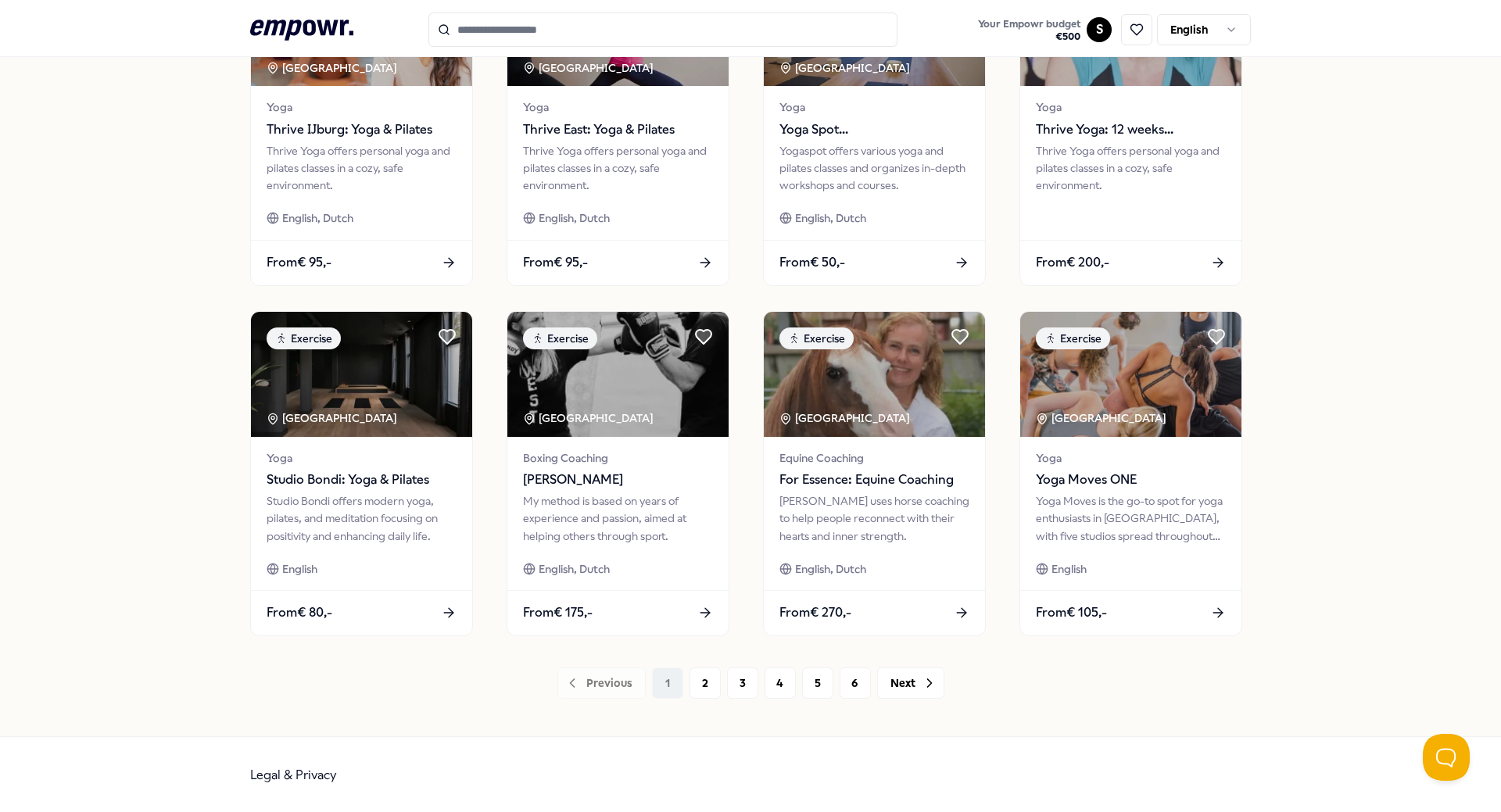
scroll to position [587, 0]
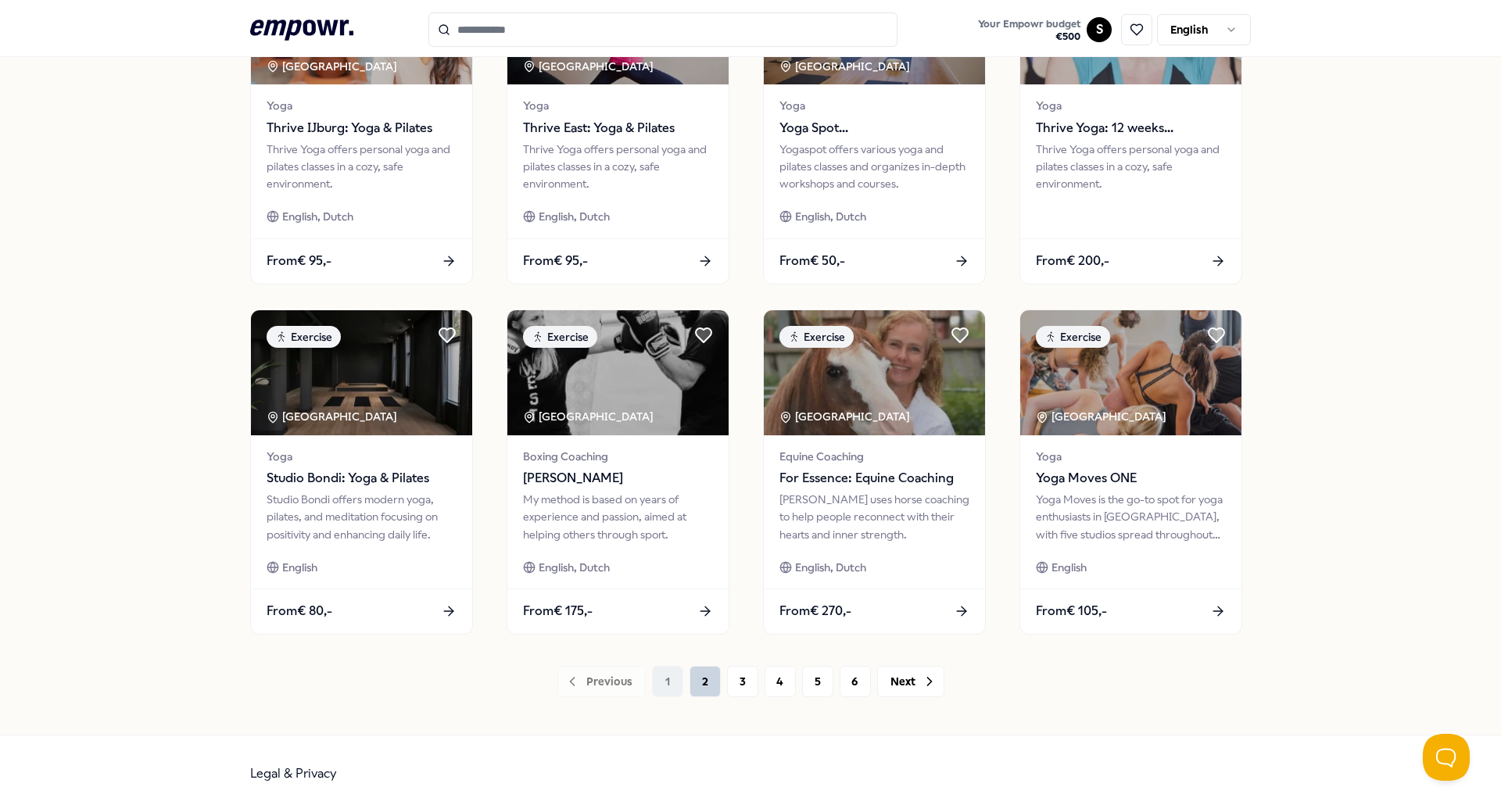
click at [699, 679] on button "2" at bounding box center [705, 681] width 31 height 31
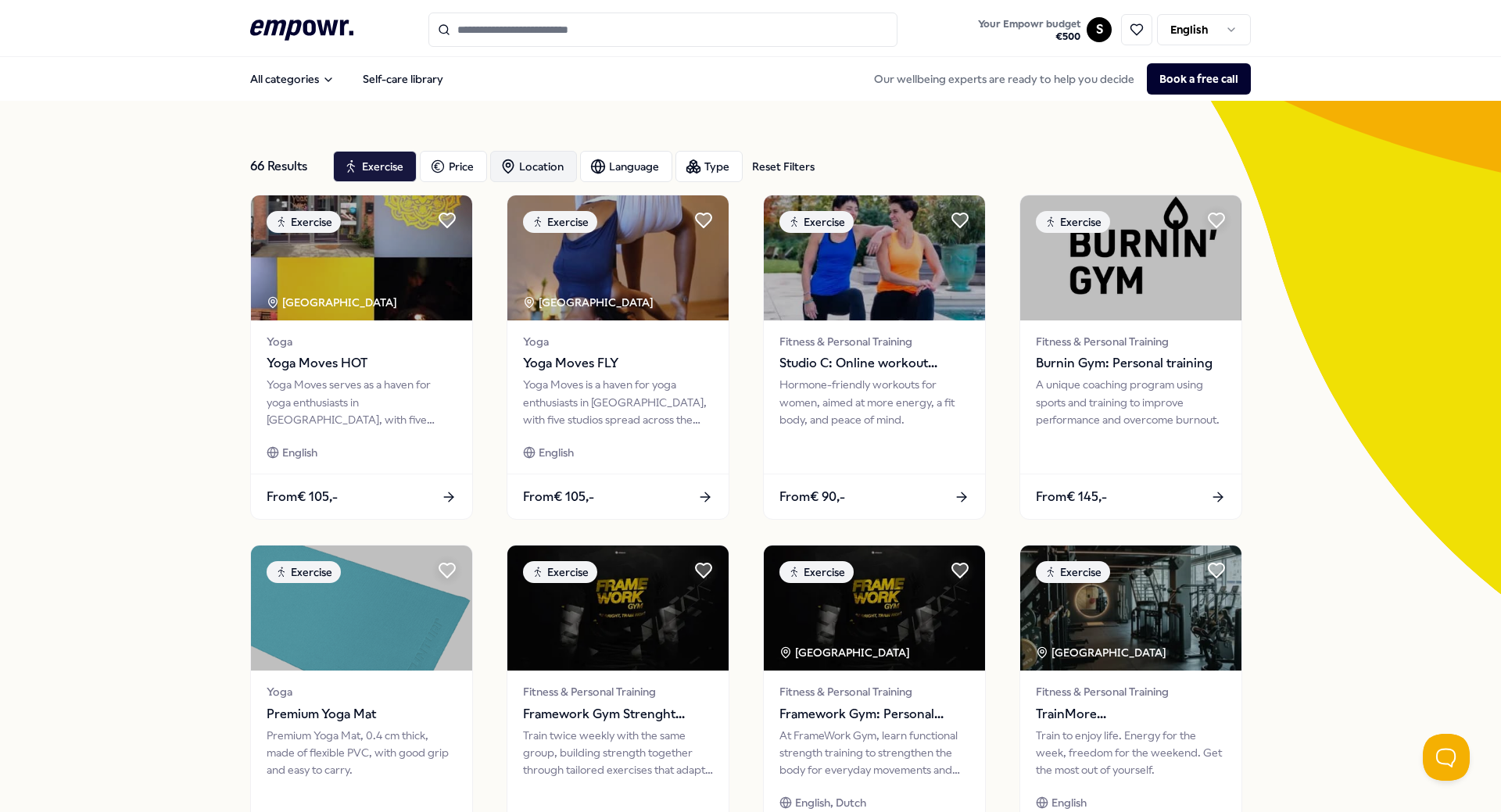
click at [545, 159] on div "Location" at bounding box center [534, 167] width 87 height 31
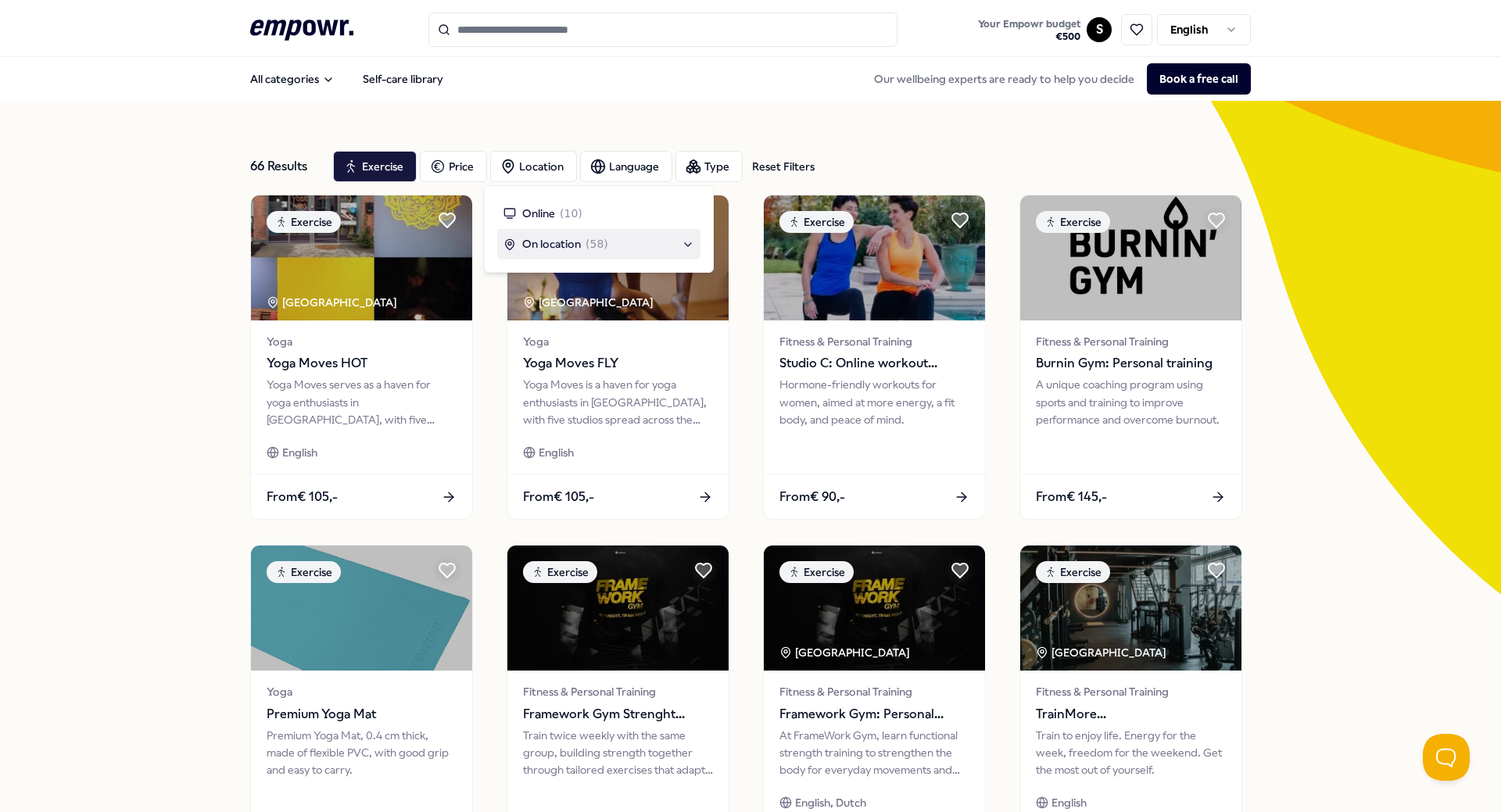
click at [559, 245] on span "On location" at bounding box center [552, 243] width 59 height 17
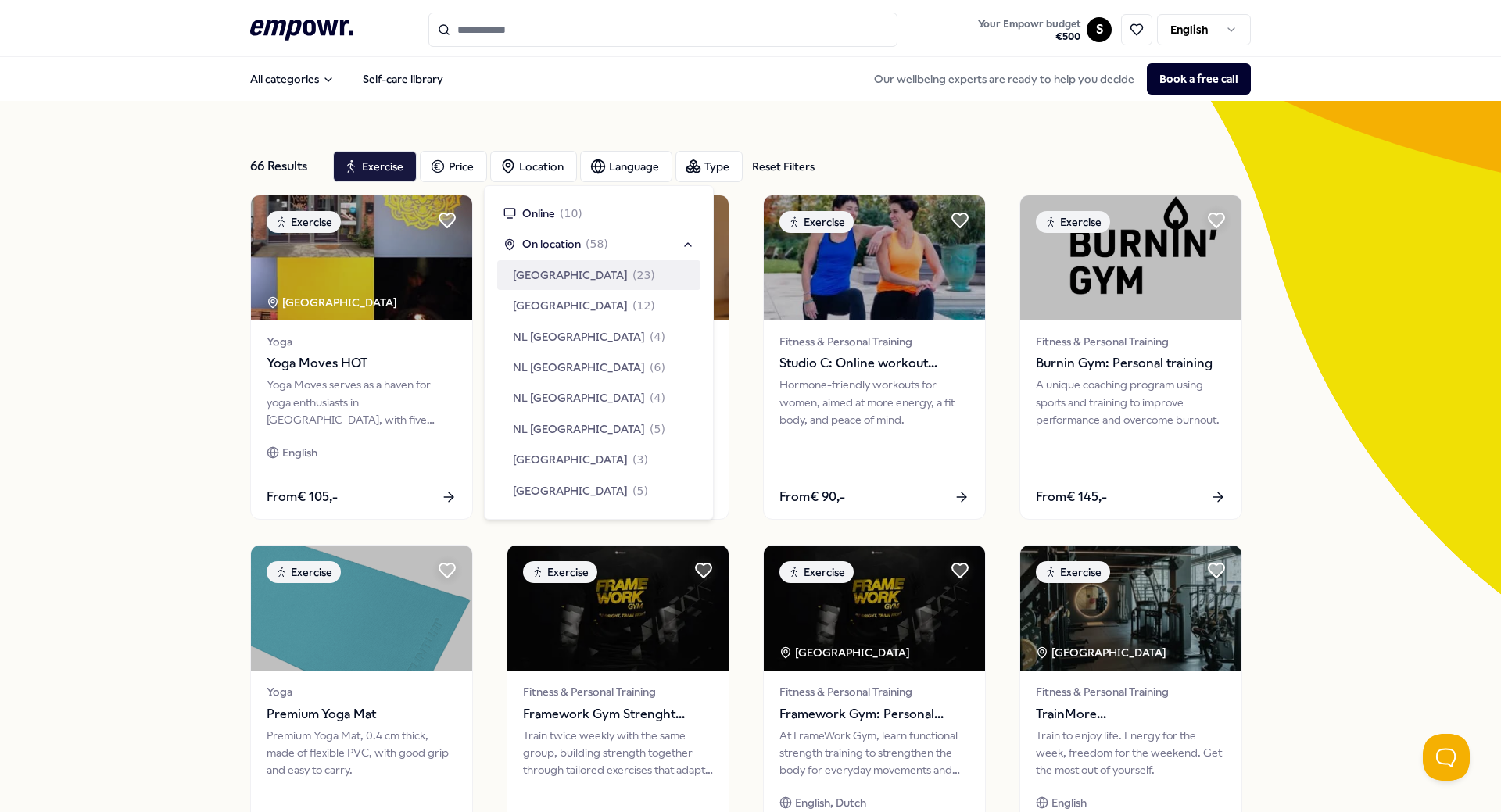
click at [562, 267] on span "[GEOGRAPHIC_DATA]" at bounding box center [570, 274] width 115 height 17
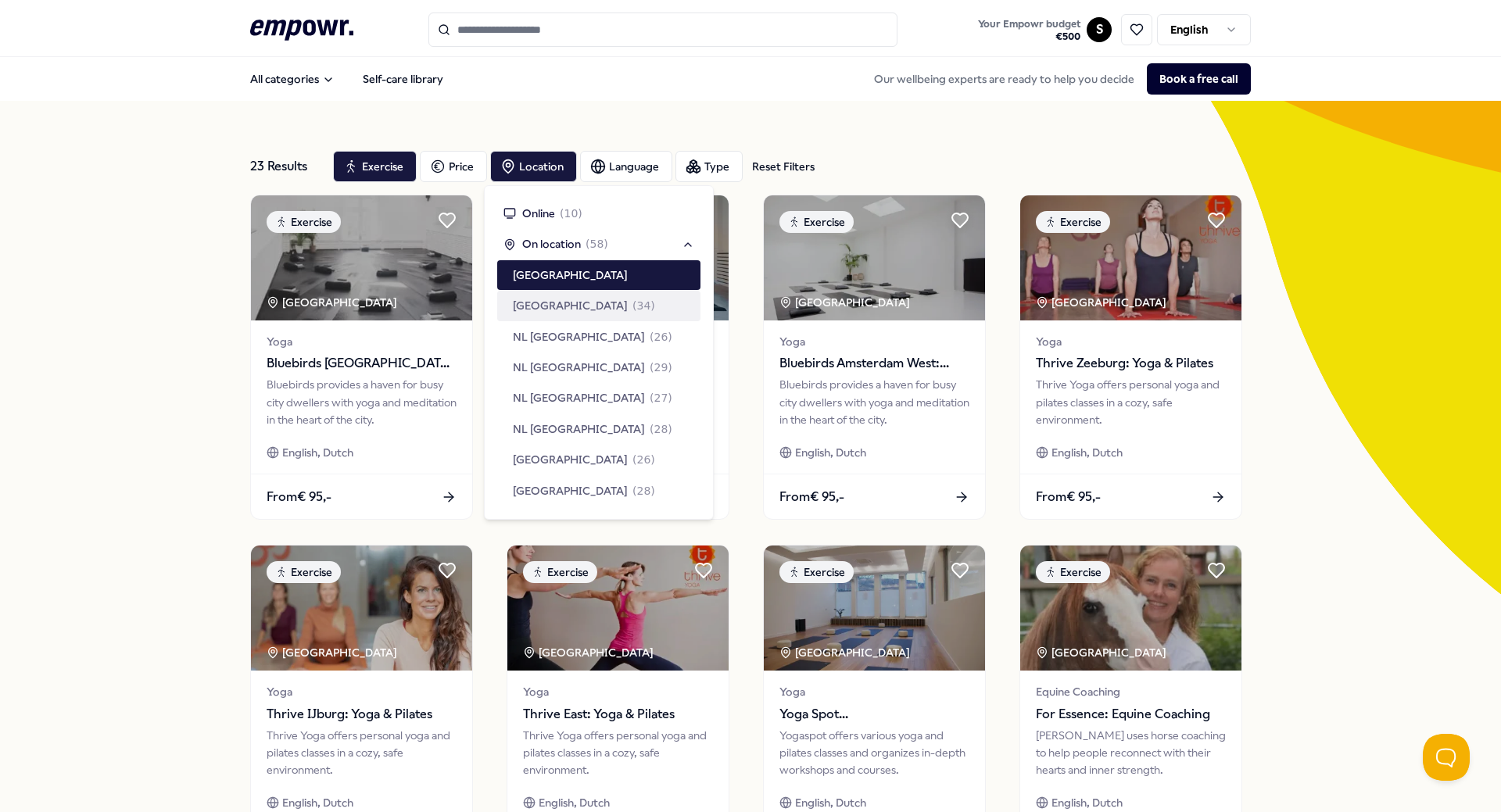
click at [1344, 385] on div "23 Results Reset Filters Exercise Price Location Language Type Reset Filters Ex…" at bounding box center [750, 711] width 1501 height 1220
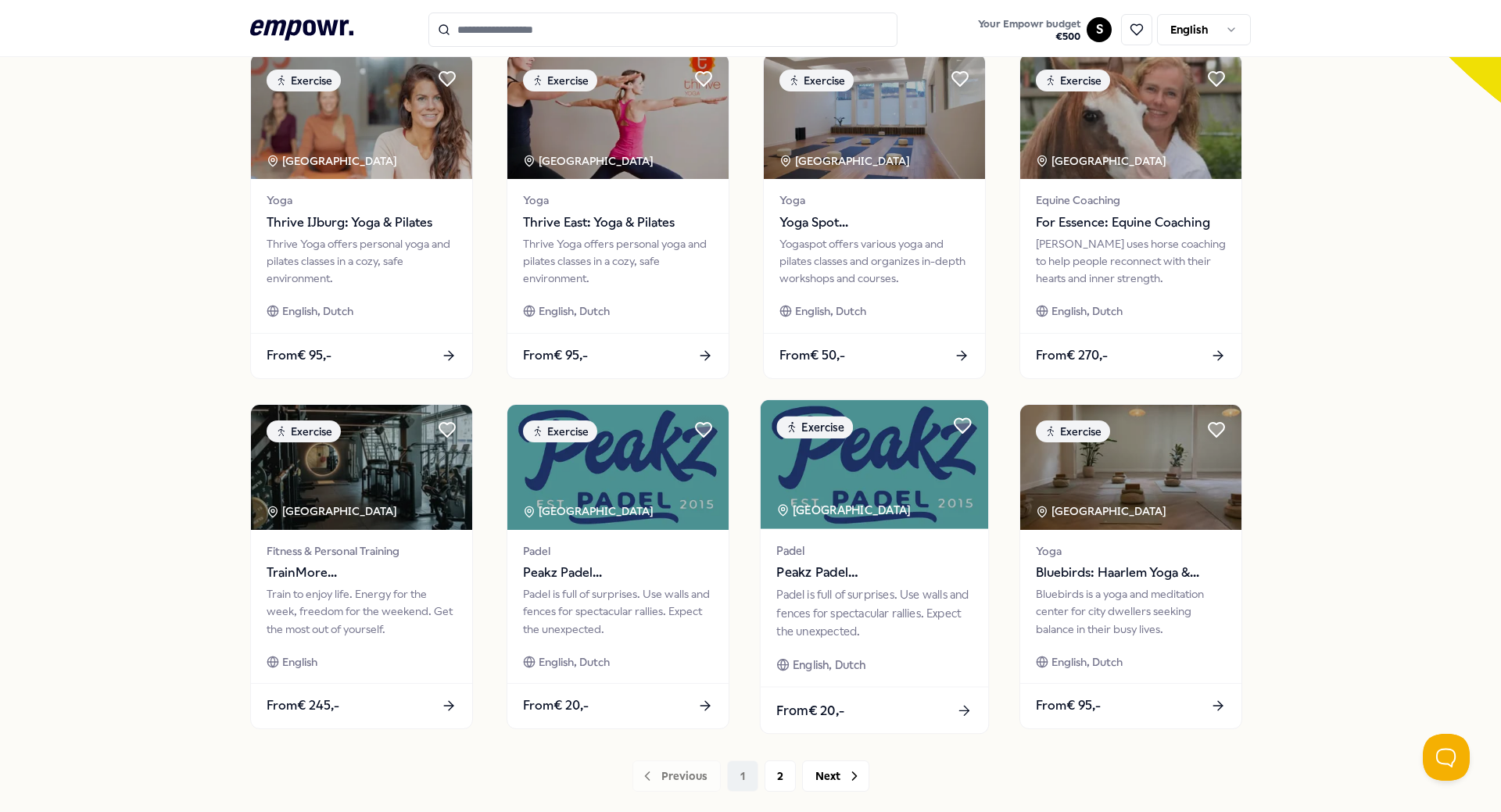
scroll to position [547, 0]
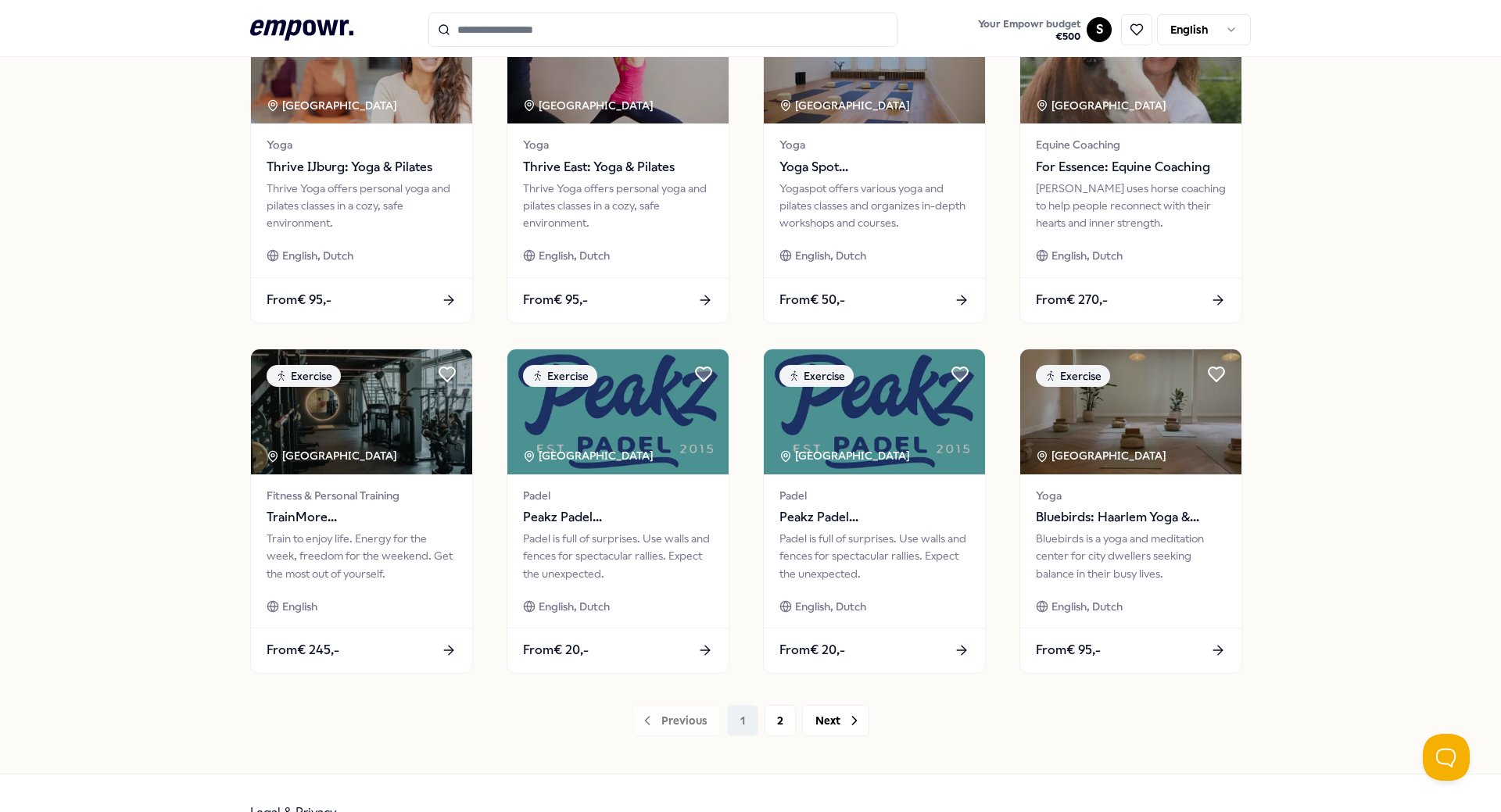
drag, startPoint x: 846, startPoint y: 729, endPoint x: 849, endPoint y: 703, distance: 26.2
click at [847, 729] on button "Next" at bounding box center [836, 721] width 67 height 31
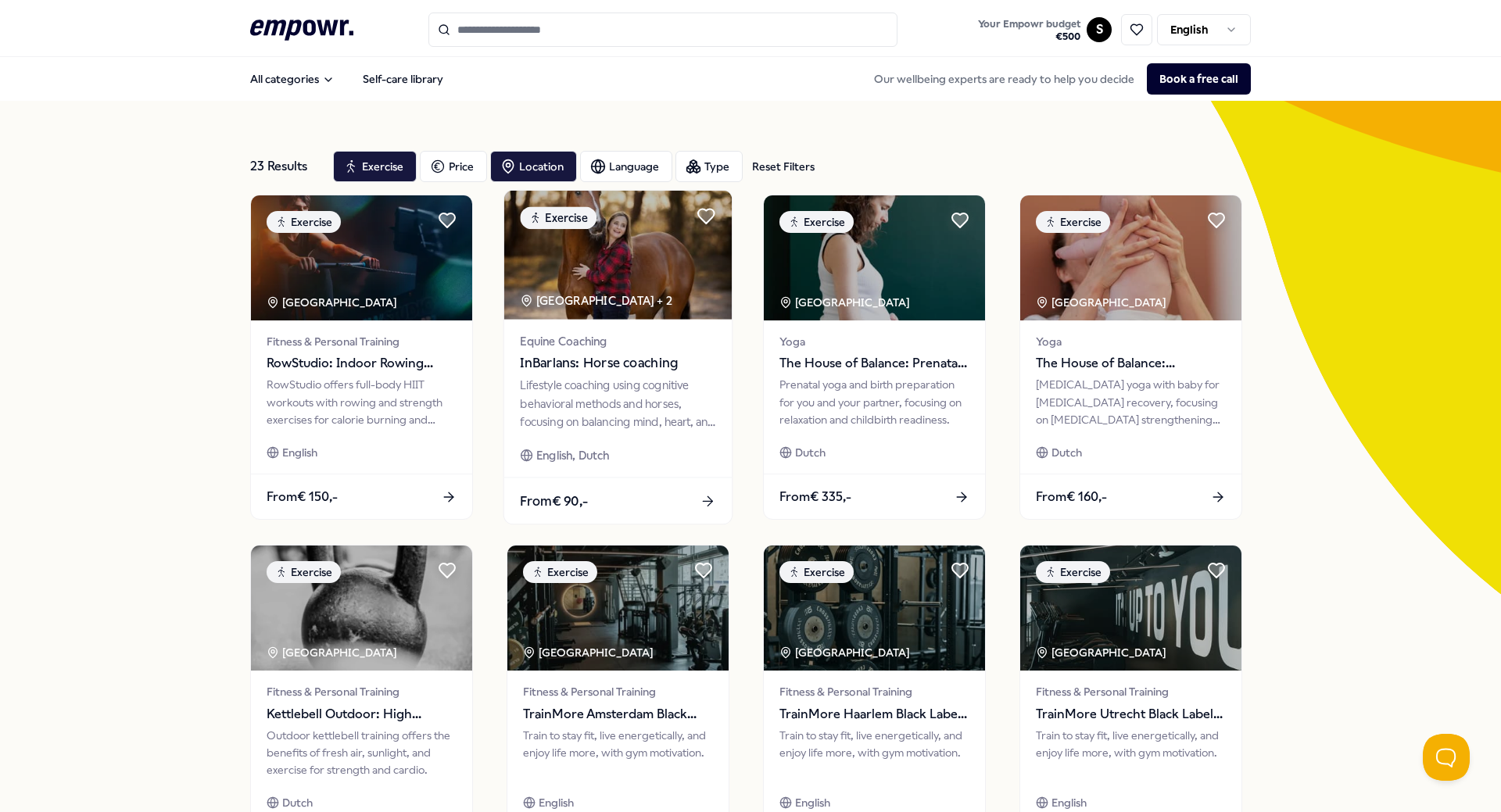
click at [654, 373] on span "InBarlans: Horse coaching" at bounding box center [617, 364] width 195 height 20
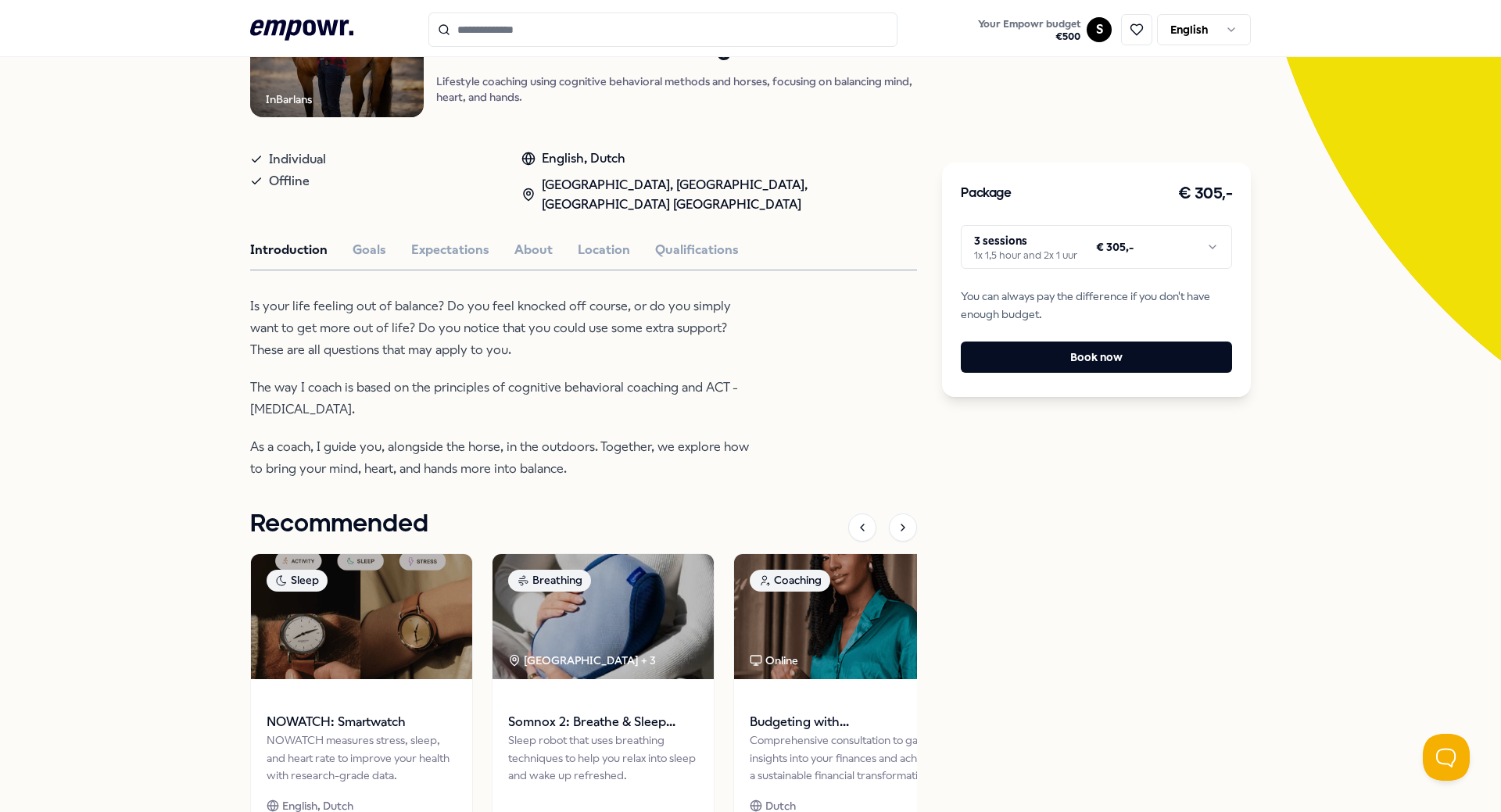
scroll to position [234, 0]
click at [449, 248] on button "Expectations" at bounding box center [450, 249] width 78 height 20
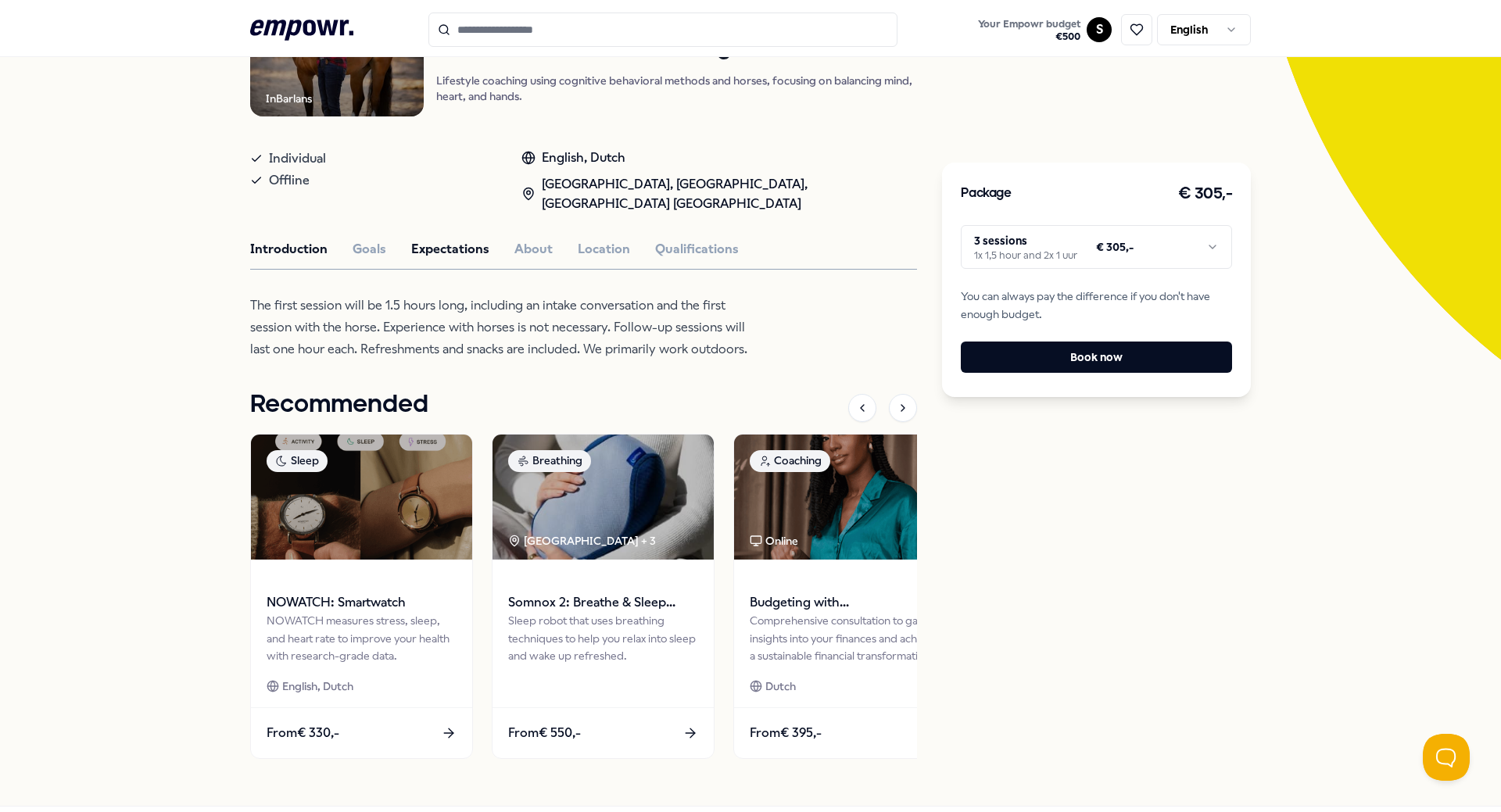
click at [290, 256] on button "Introduction" at bounding box center [288, 249] width 78 height 20
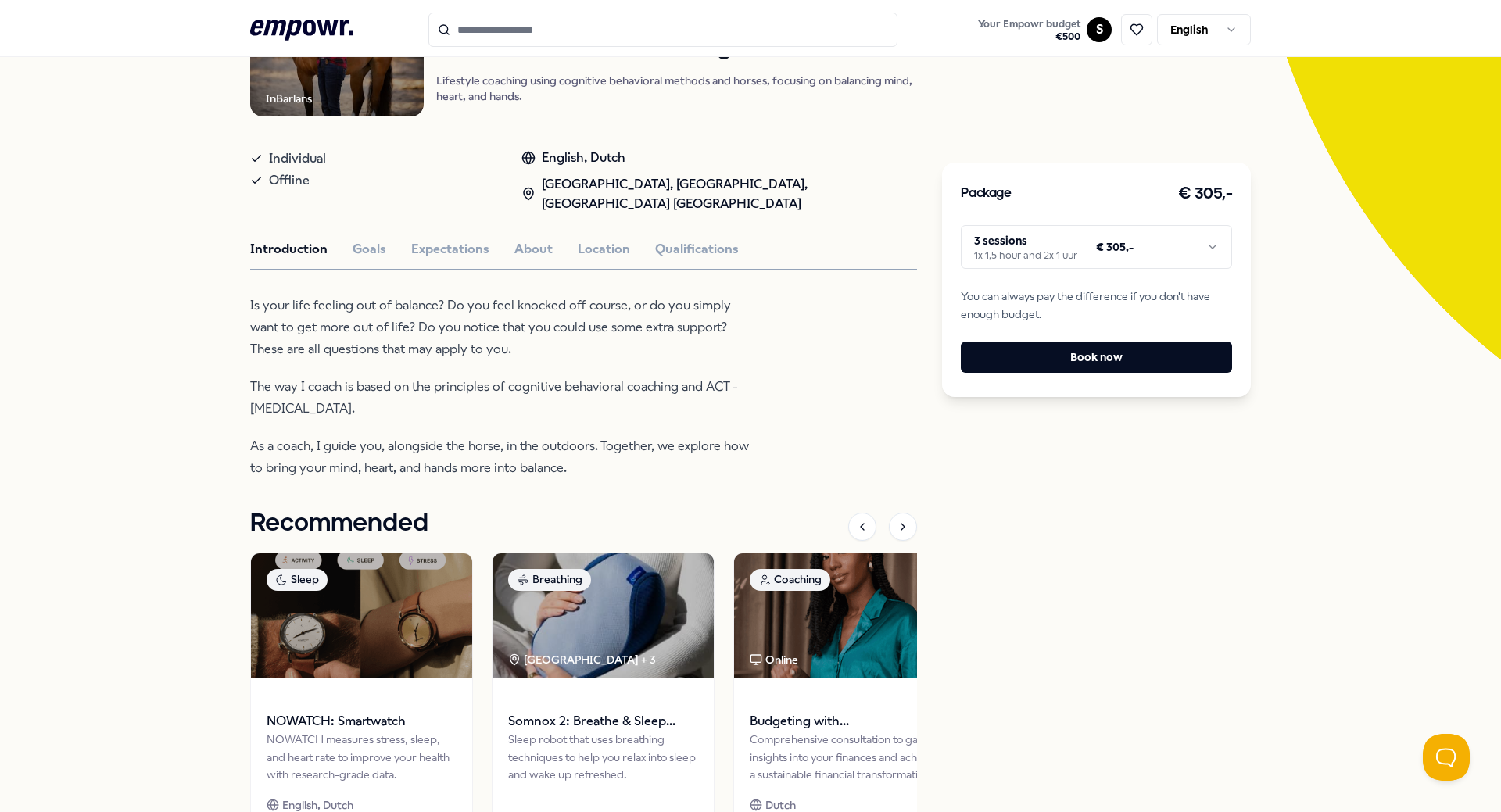
click at [378, 252] on div "Introduction Goals Expectations About Location Qualifications" at bounding box center [583, 249] width 667 height 20
click at [370, 249] on button "Goals" at bounding box center [369, 249] width 34 height 20
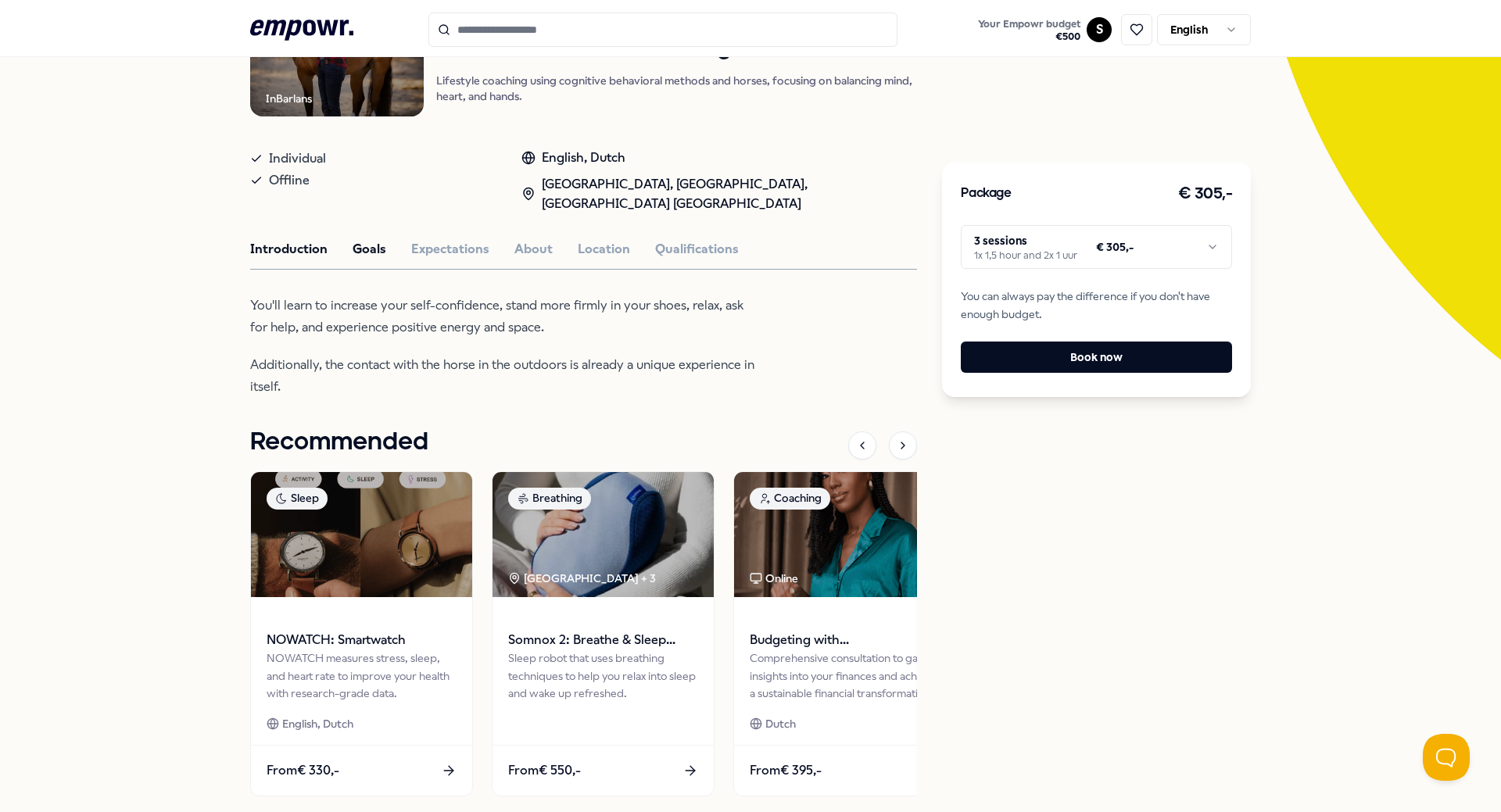
click at [285, 243] on button "Introduction" at bounding box center [288, 249] width 78 height 20
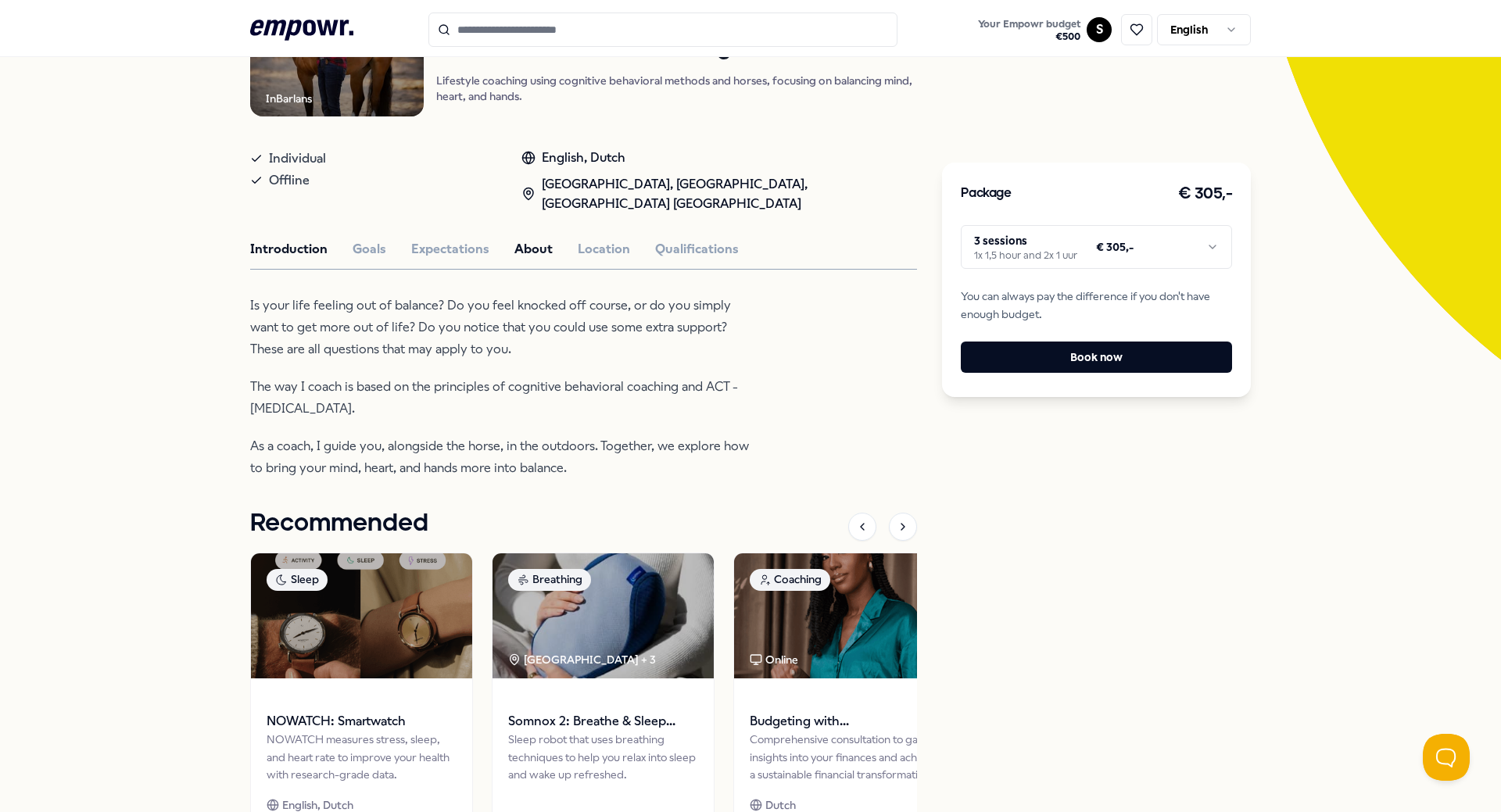
click at [534, 251] on button "About" at bounding box center [534, 249] width 38 height 20
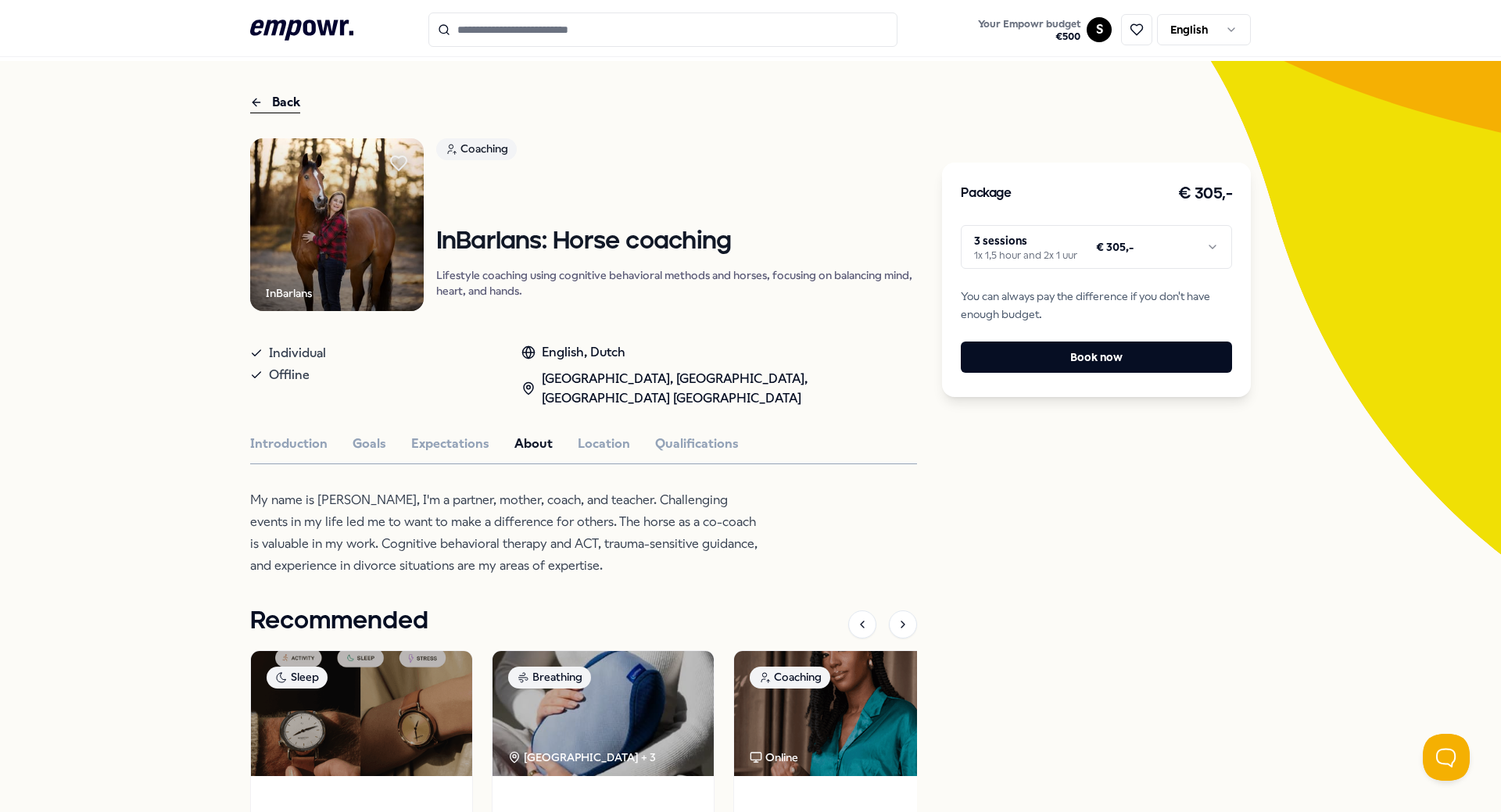
scroll to position [0, 0]
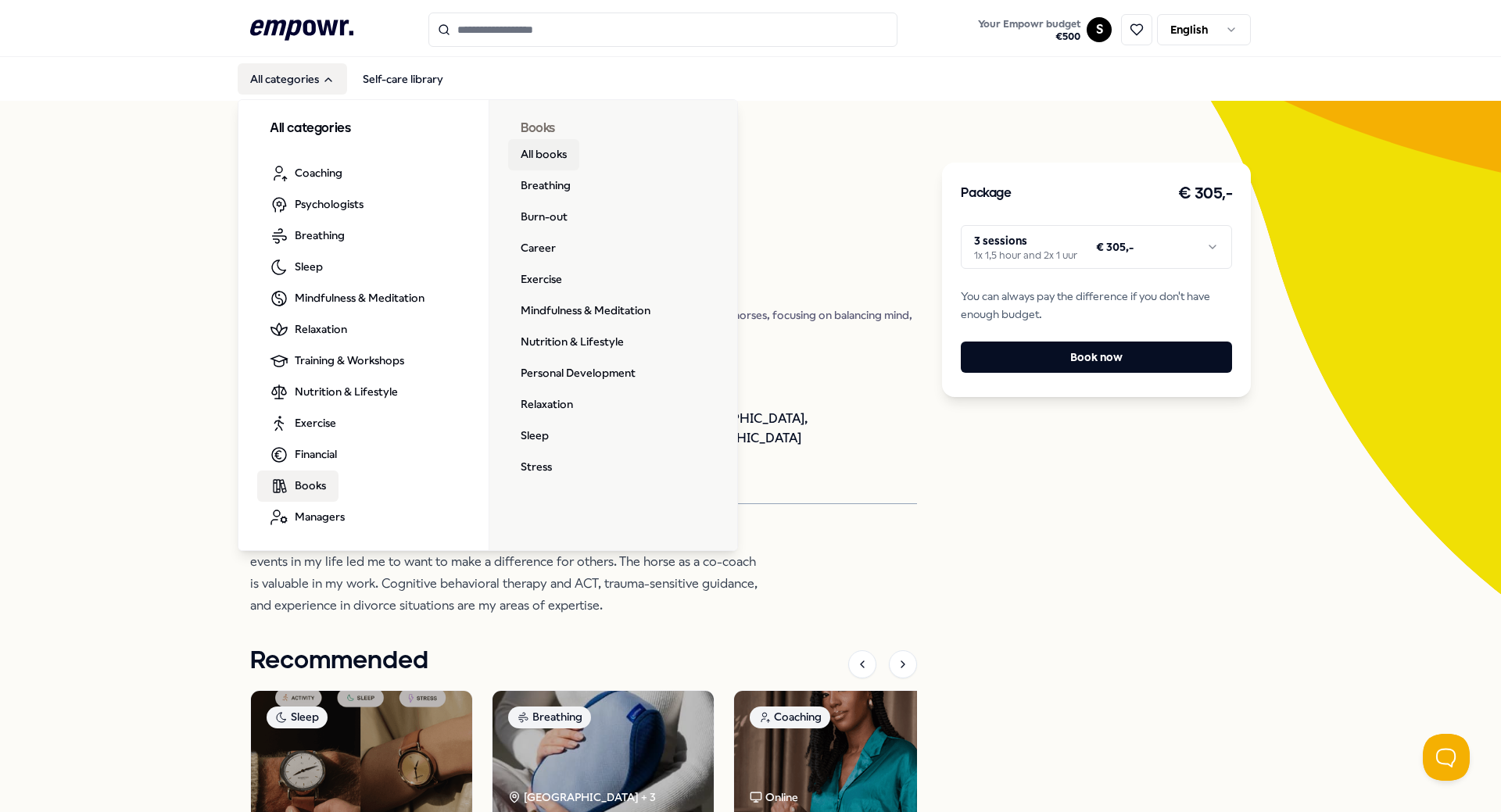
click at [520, 152] on link "All books" at bounding box center [543, 154] width 71 height 31
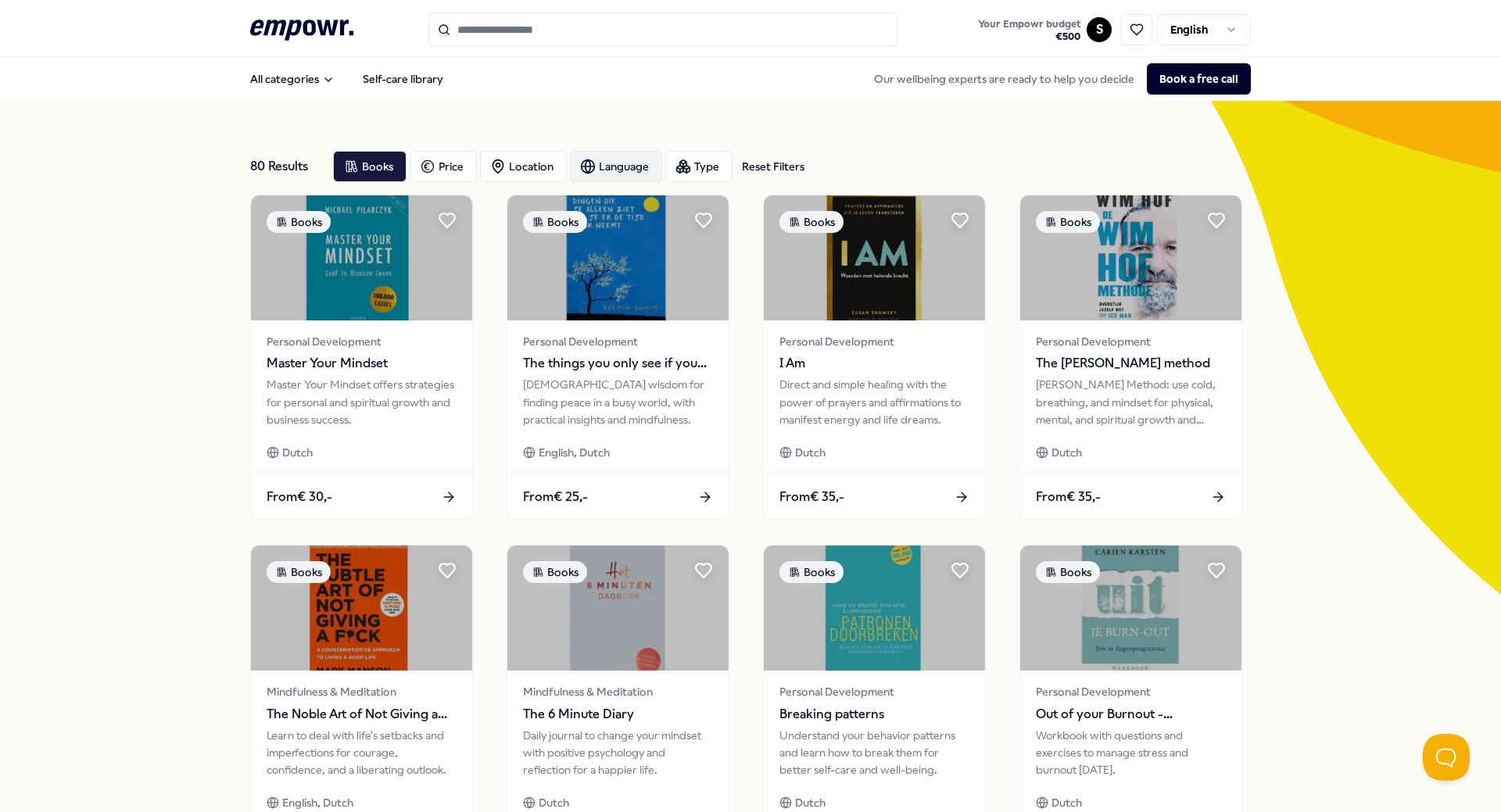
click at [605, 168] on div "Language" at bounding box center [616, 167] width 92 height 31
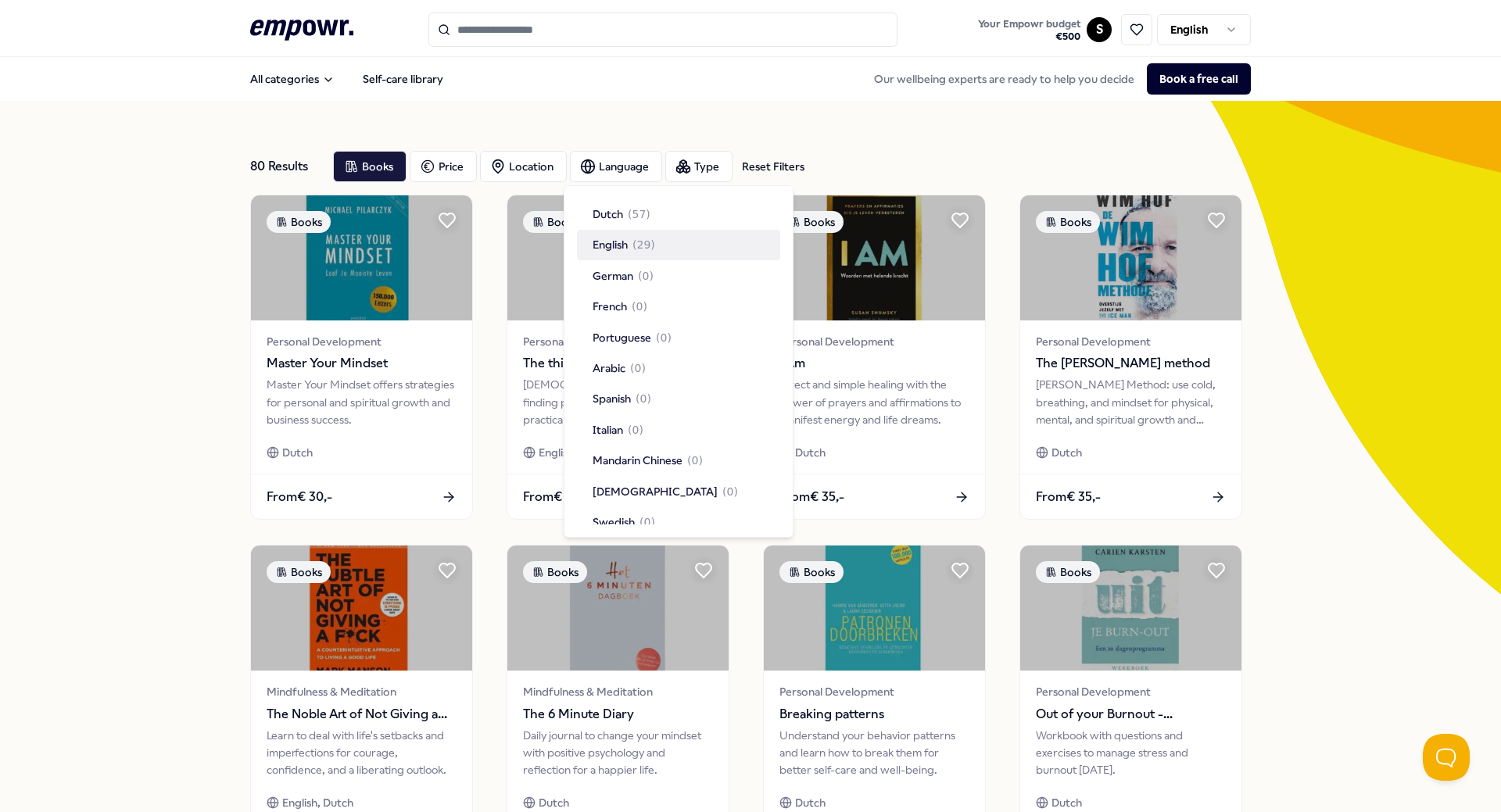
click at [607, 239] on span "English" at bounding box center [610, 244] width 35 height 17
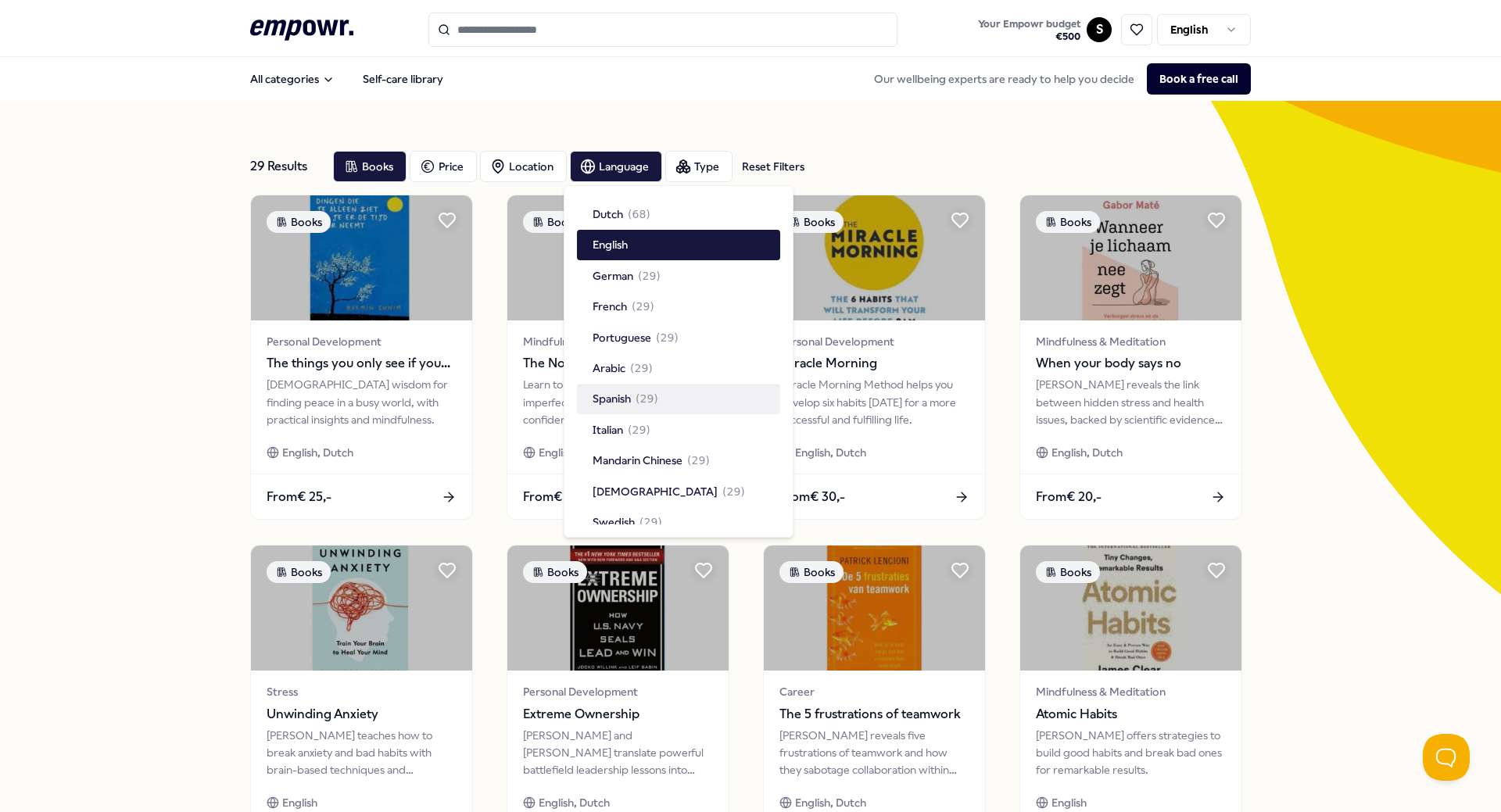
click at [84, 295] on div "29 Results Reset Filters Books Price Location Language Type Reset Filters Books…" at bounding box center [750, 711] width 1501 height 1220
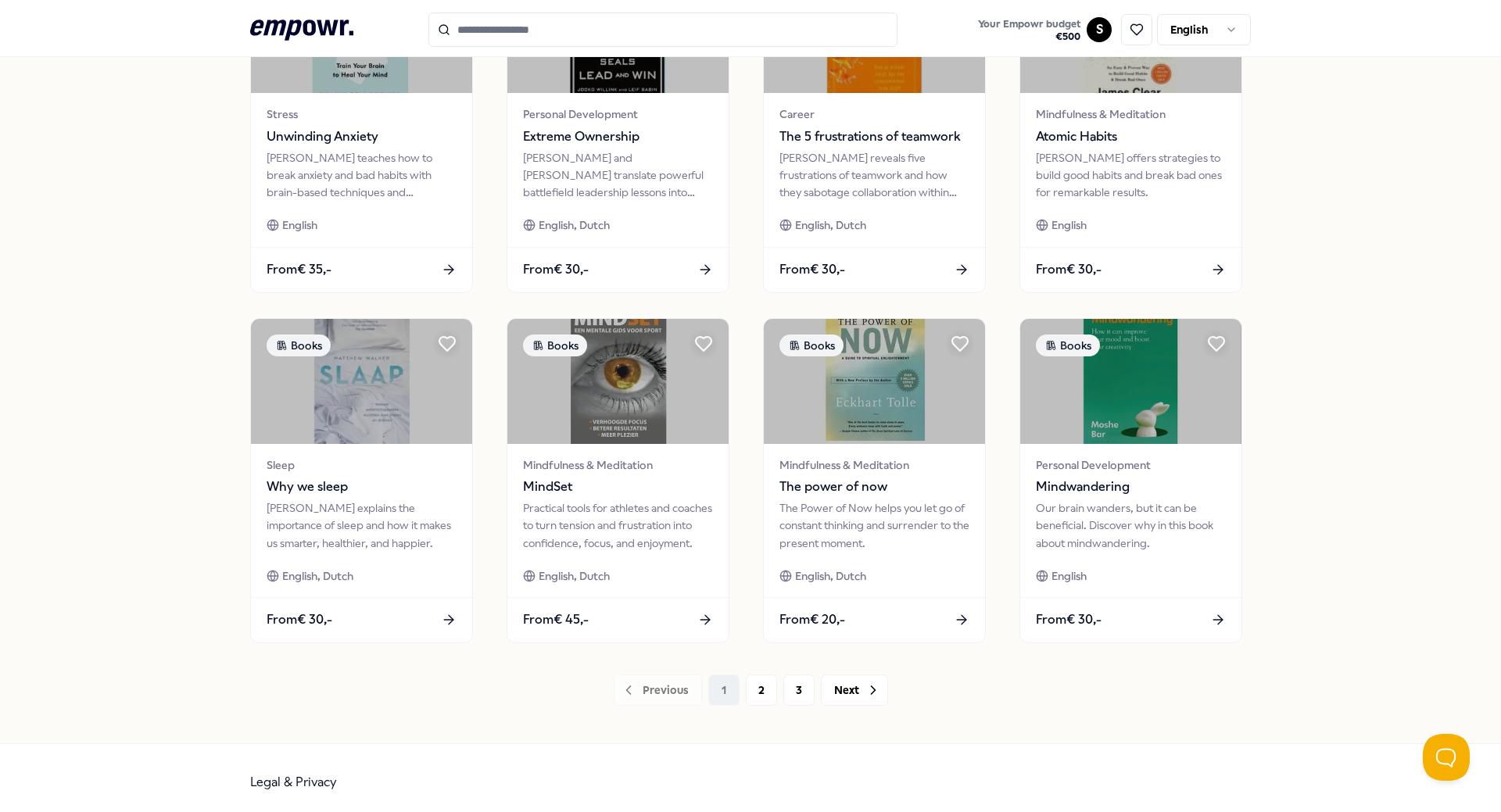
scroll to position [587, 0]
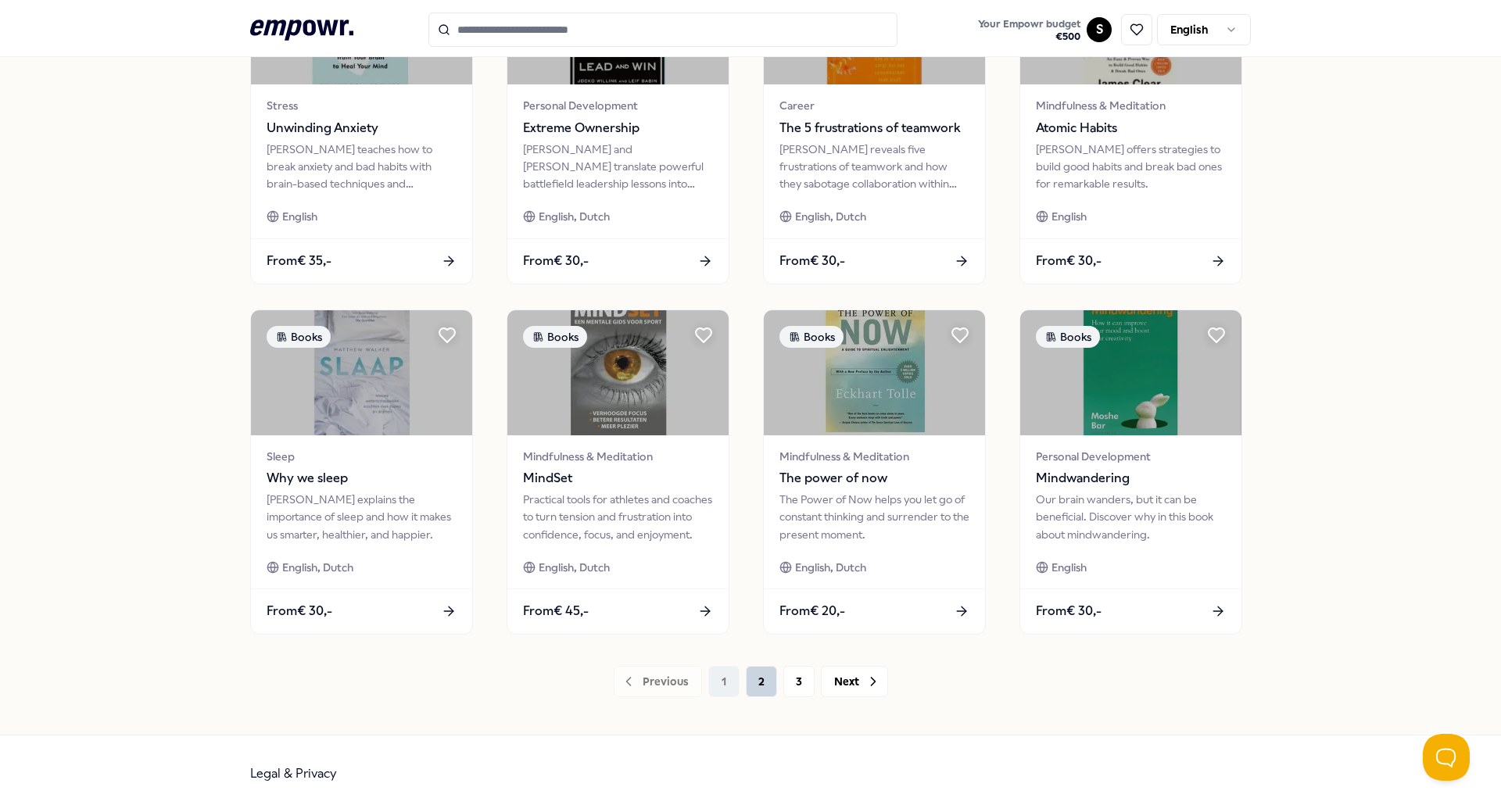
click at [762, 681] on button "2" at bounding box center [762, 681] width 31 height 31
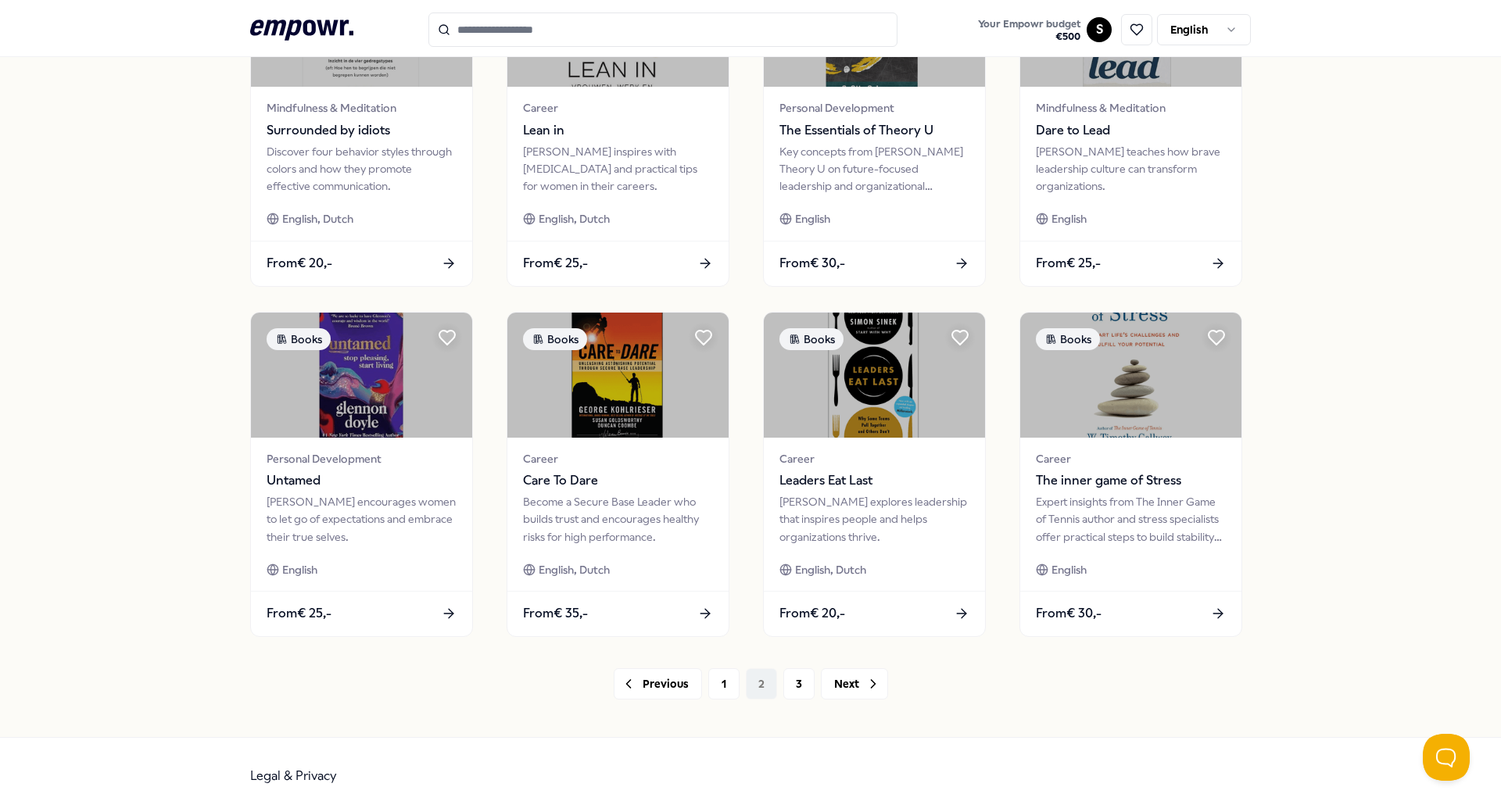
scroll to position [587, 0]
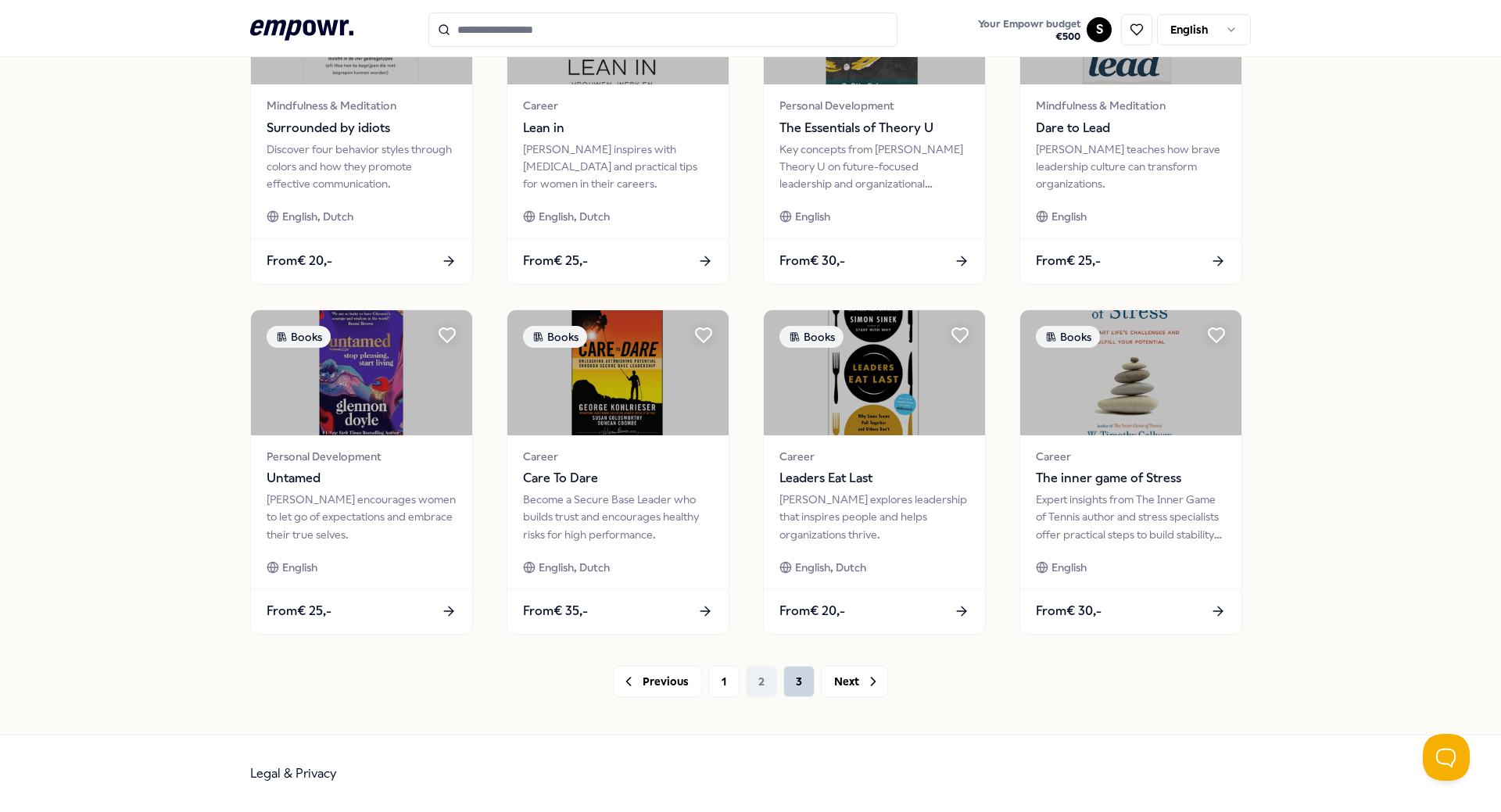
click at [800, 681] on button "3" at bounding box center [799, 681] width 31 height 31
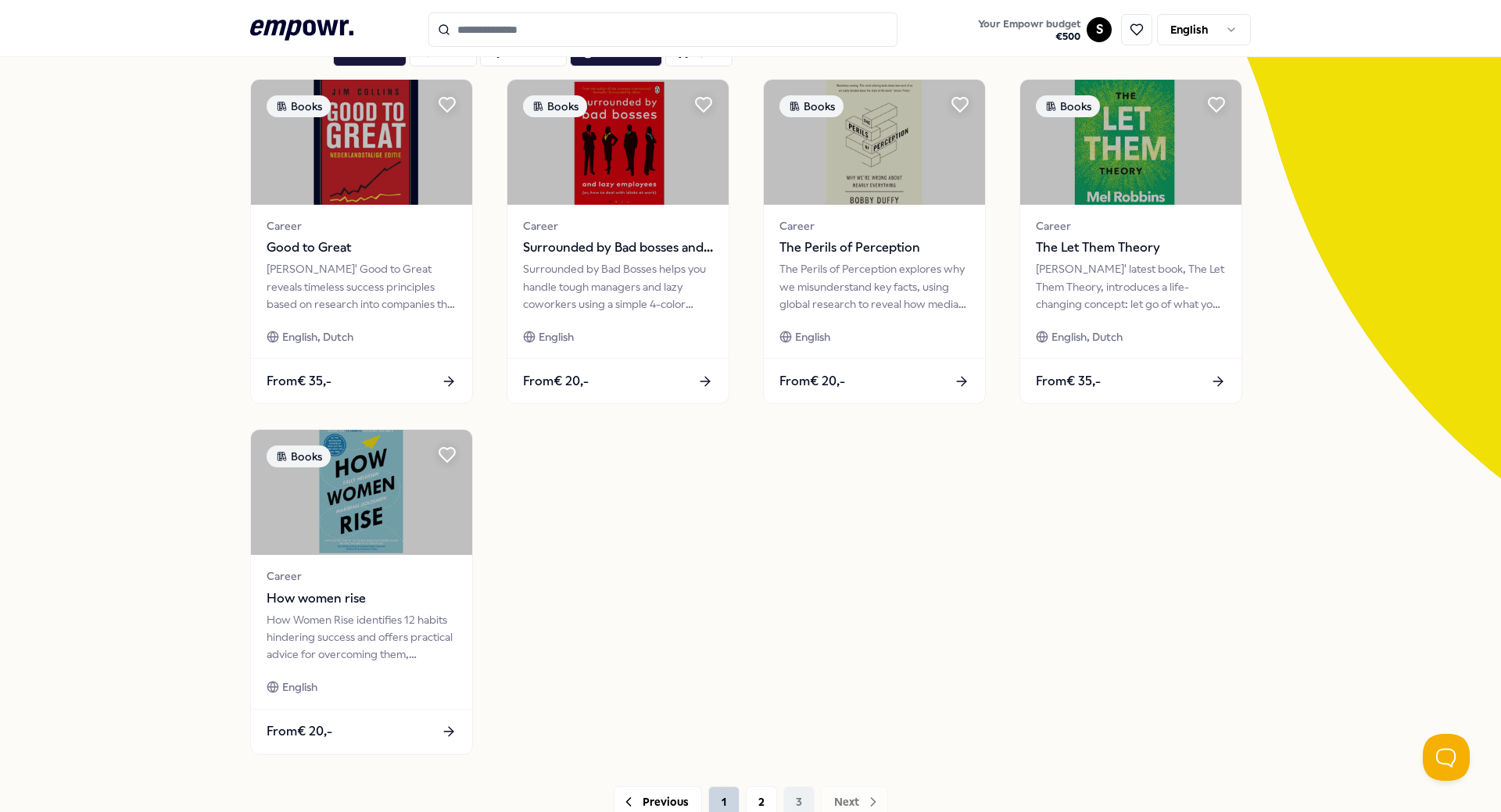
scroll to position [235, 0]
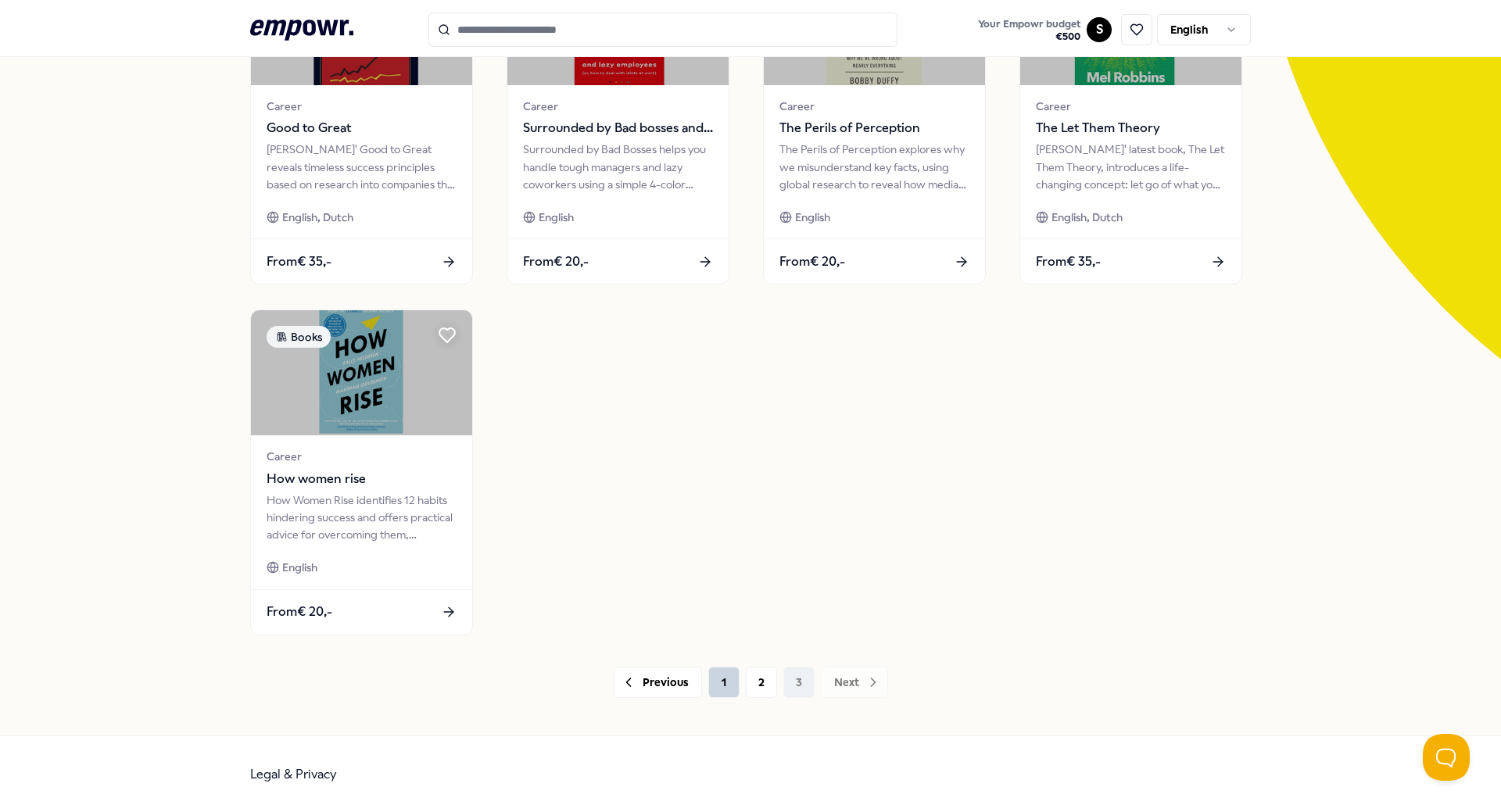
click at [714, 690] on button "1" at bounding box center [724, 682] width 31 height 31
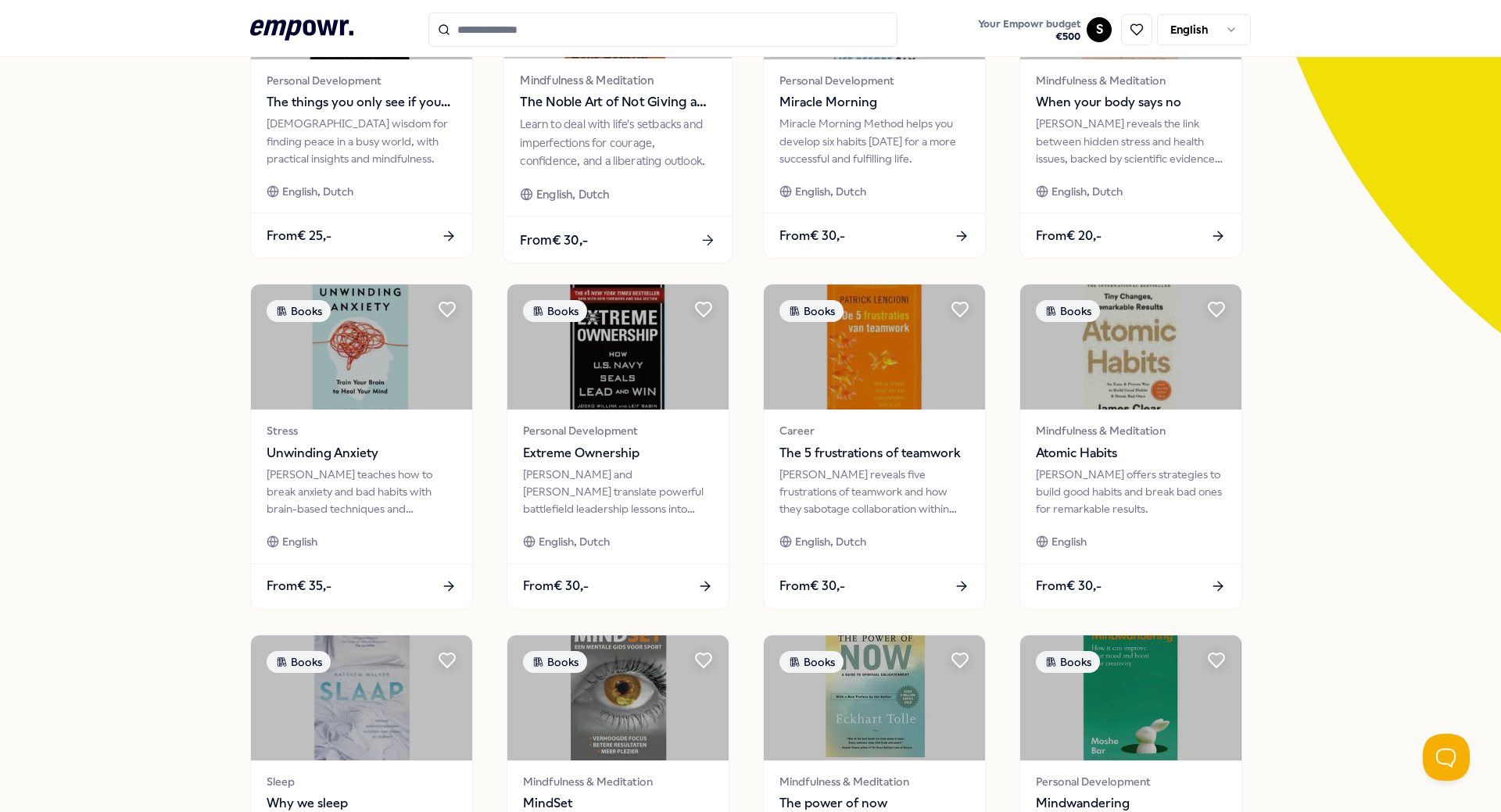
scroll to position [313, 0]
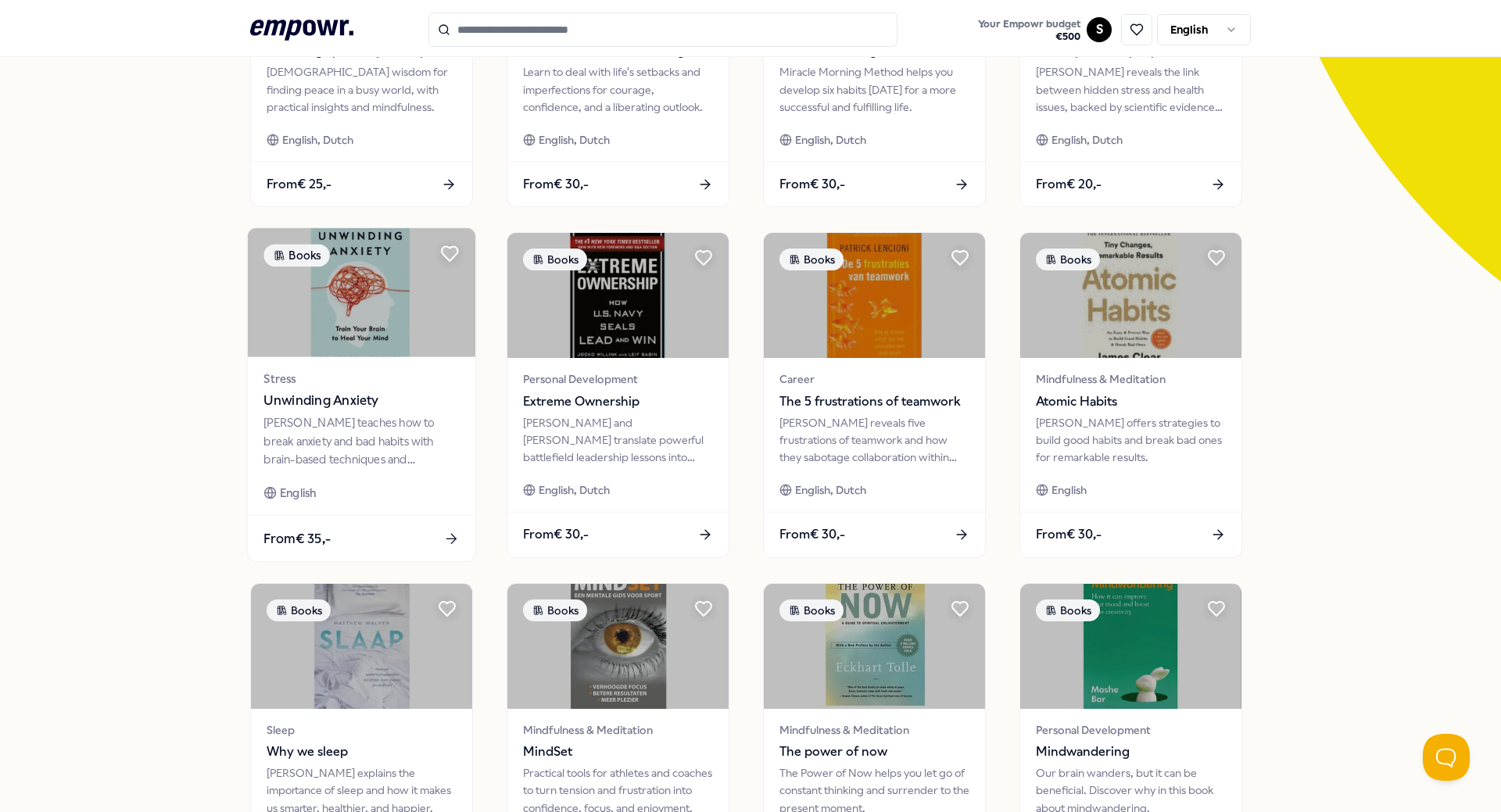
click at [409, 463] on div "[PERSON_NAME] teaches how to break anxiety and bad habits with brain-based tech…" at bounding box center [361, 441] width 195 height 54
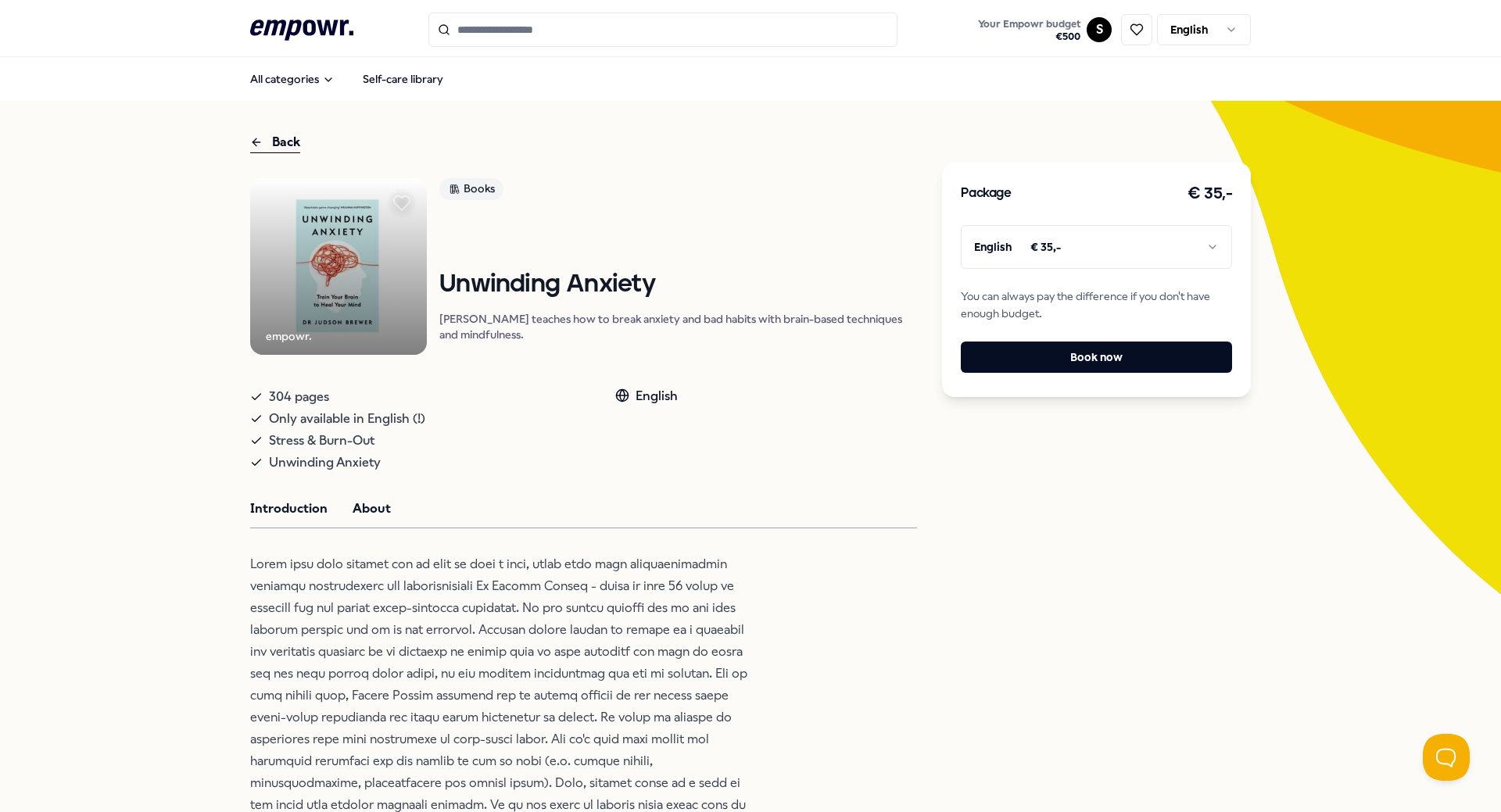
click at [360, 519] on button "About" at bounding box center [372, 509] width 38 height 20
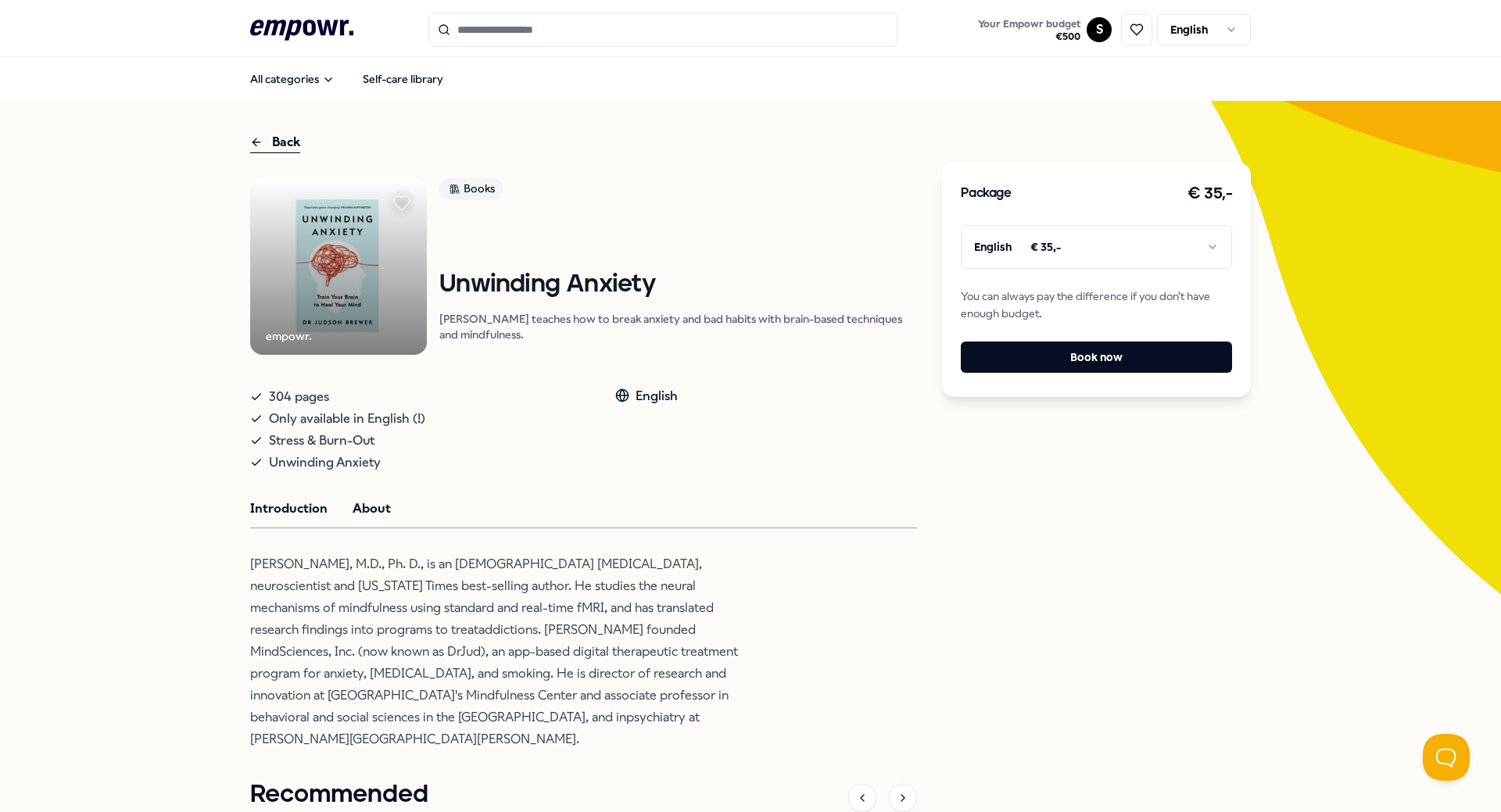
click at [308, 519] on button "Introduction" at bounding box center [288, 509] width 78 height 20
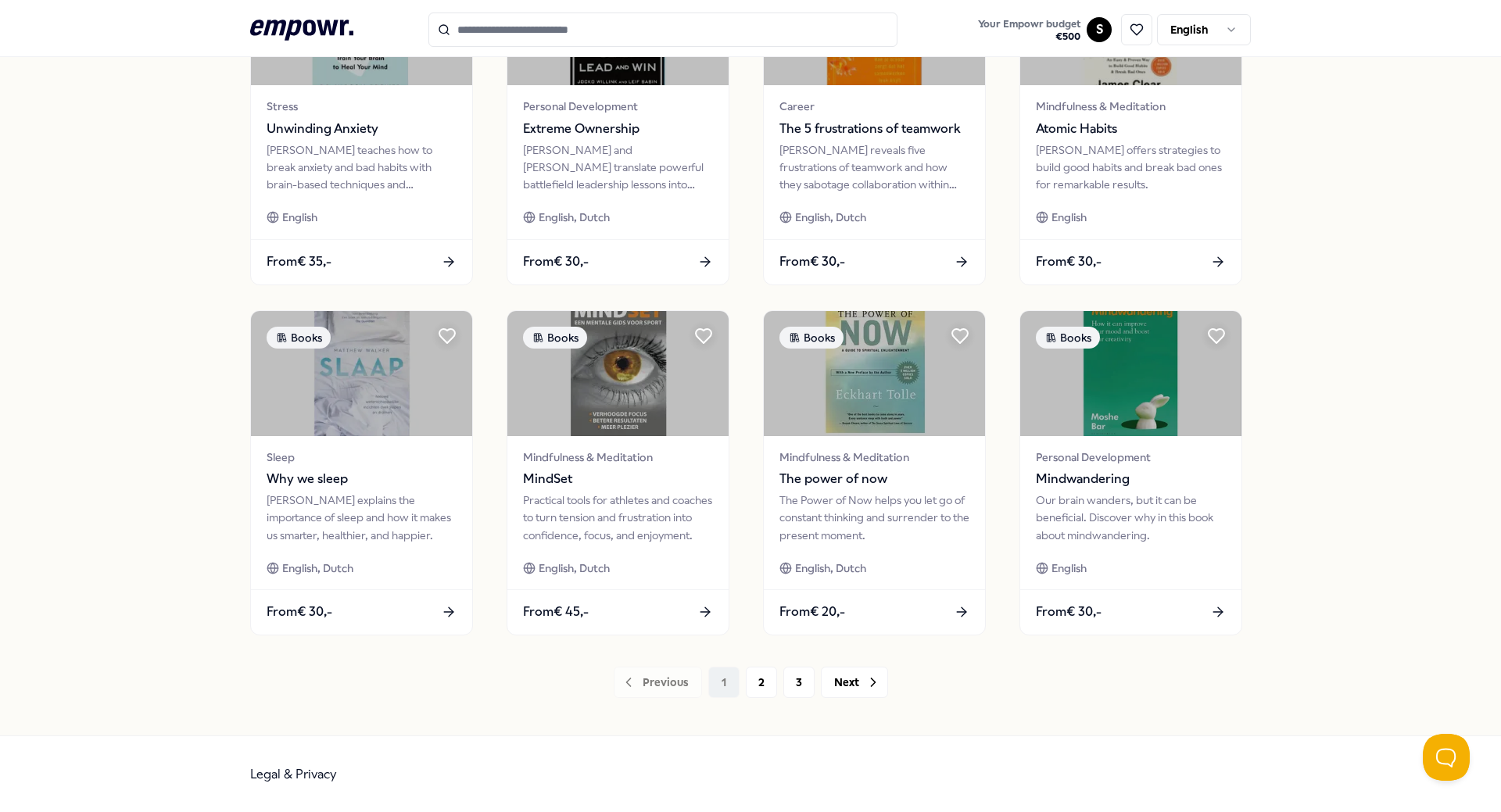
scroll to position [587, 0]
